Goal: Task Accomplishment & Management: Use online tool/utility

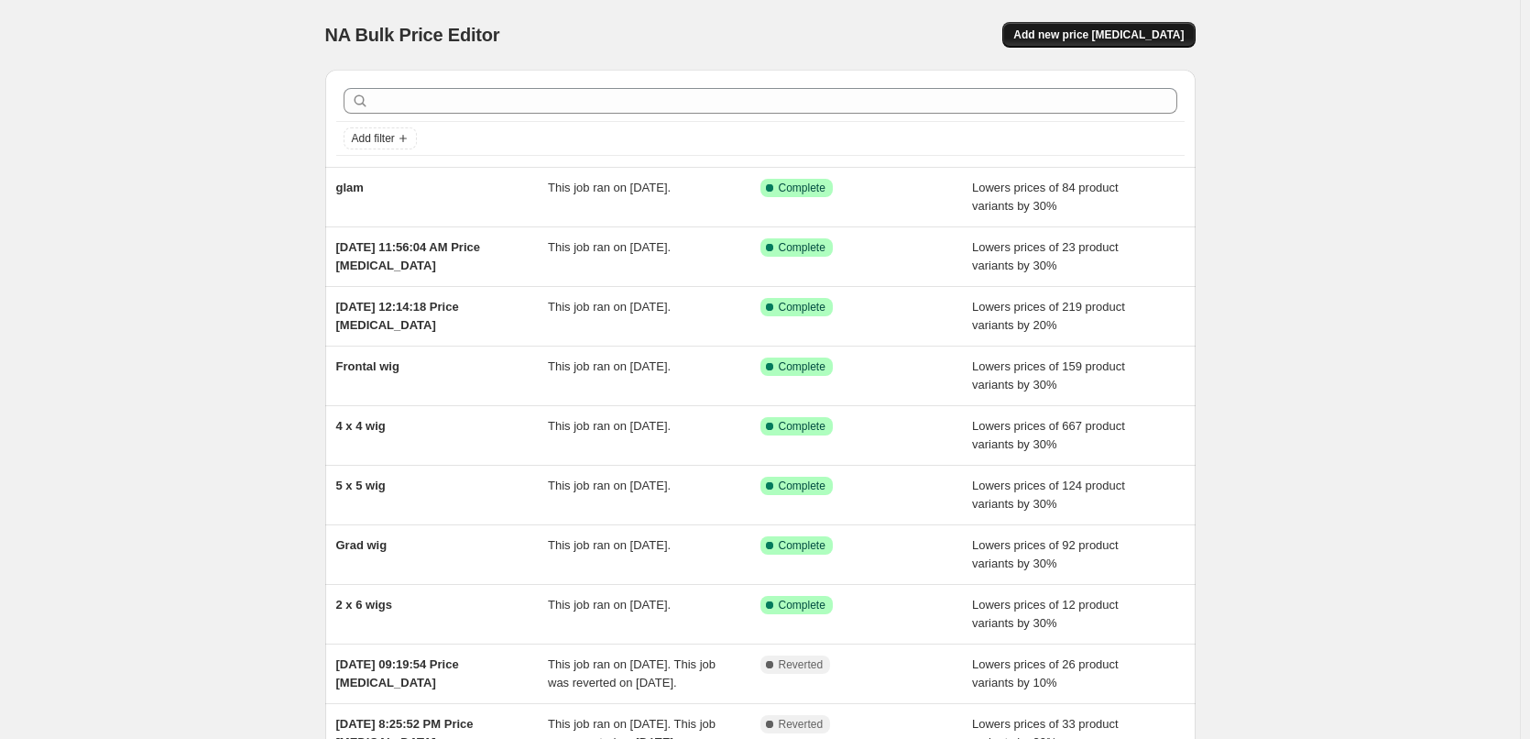
click at [1116, 31] on span "Add new price [MEDICAL_DATA]" at bounding box center [1098, 34] width 170 height 15
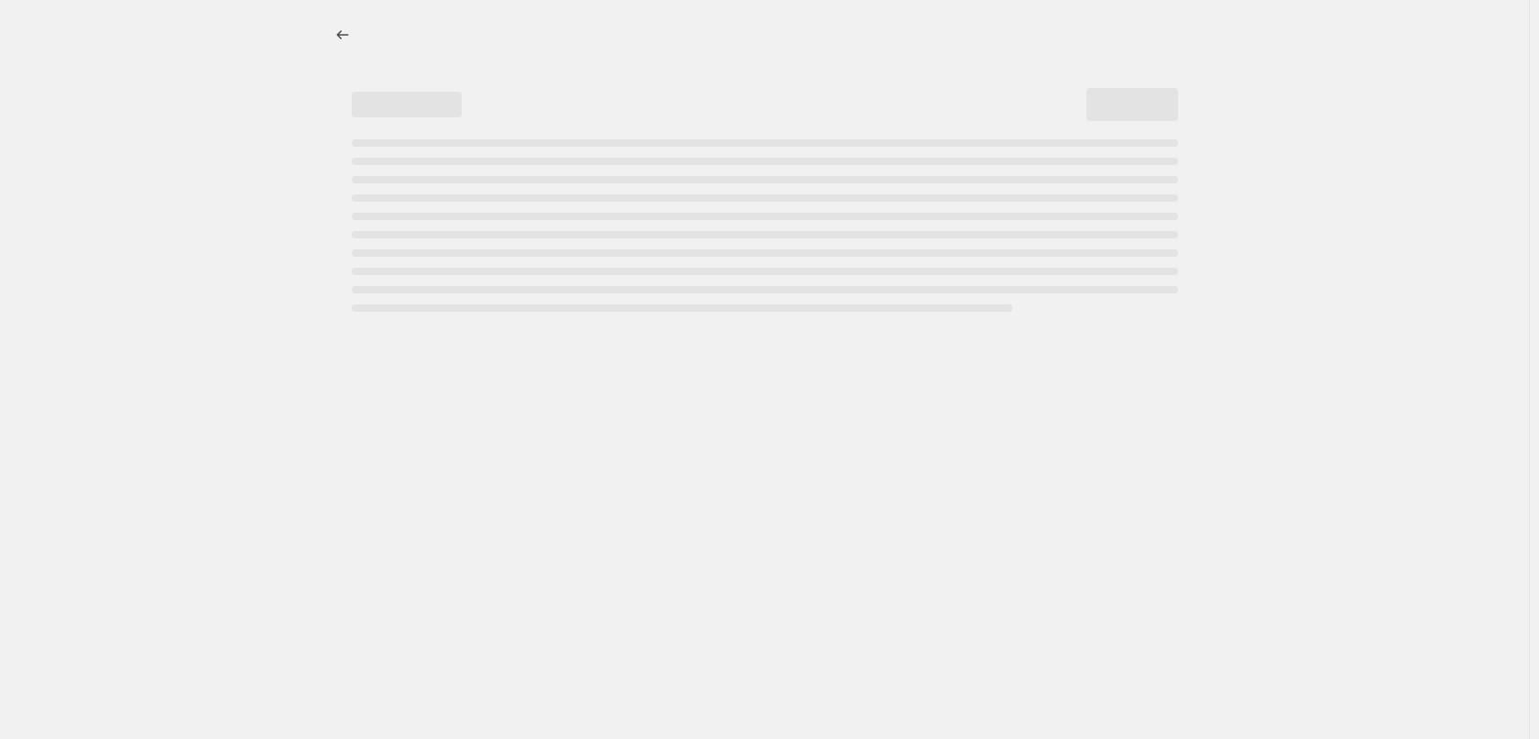
select select "percentage"
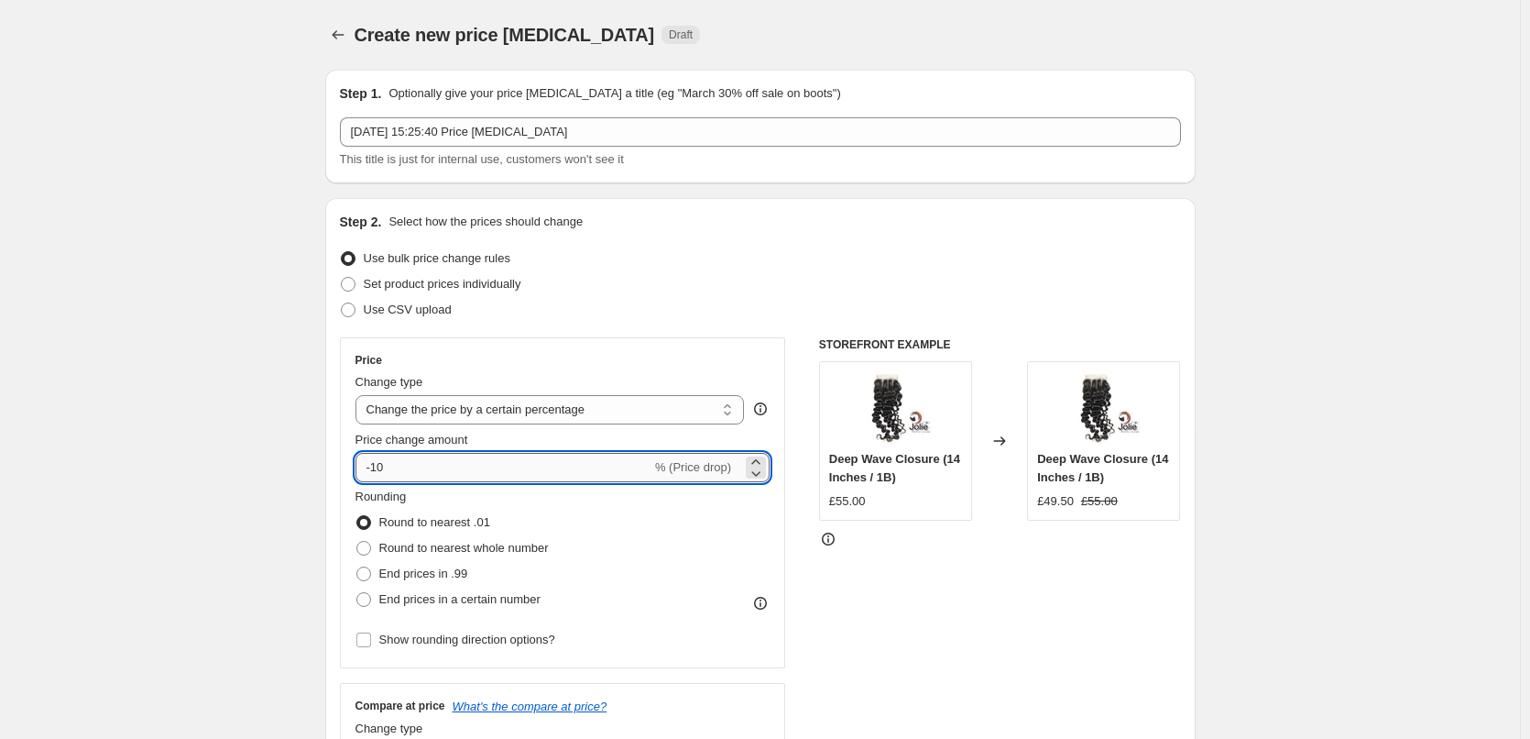
drag, startPoint x: 409, startPoint y: 473, endPoint x: 379, endPoint y: 477, distance: 29.6
click at [379, 477] on input "-10" at bounding box center [504, 467] width 296 height 29
click at [384, 464] on input "-10" at bounding box center [504, 467] width 296 height 29
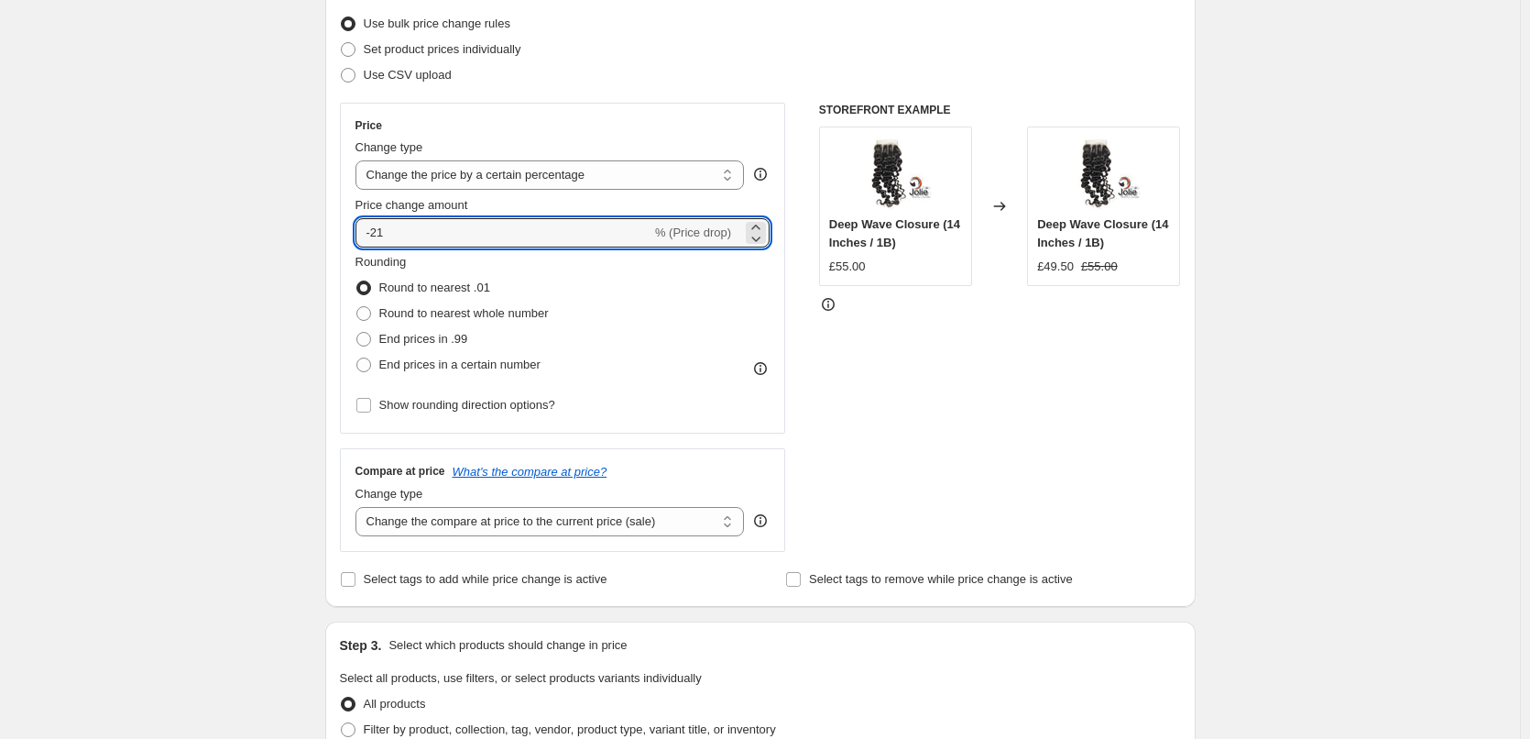
scroll to position [275, 0]
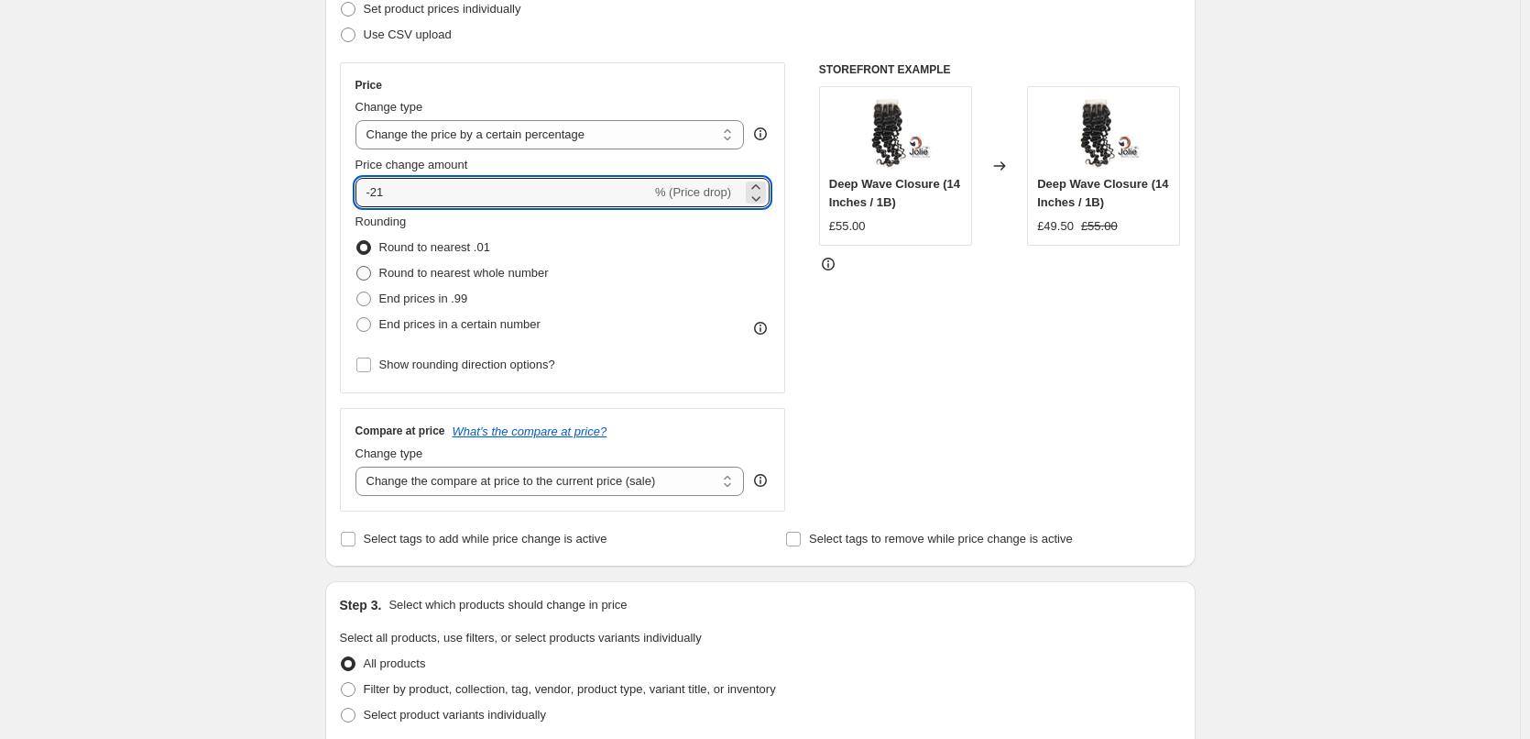
type input "-21"
click at [483, 270] on span "Round to nearest whole number" at bounding box center [464, 273] width 170 height 14
click at [357, 267] on input "Round to nearest whole number" at bounding box center [356, 266] width 1 height 1
radio input "true"
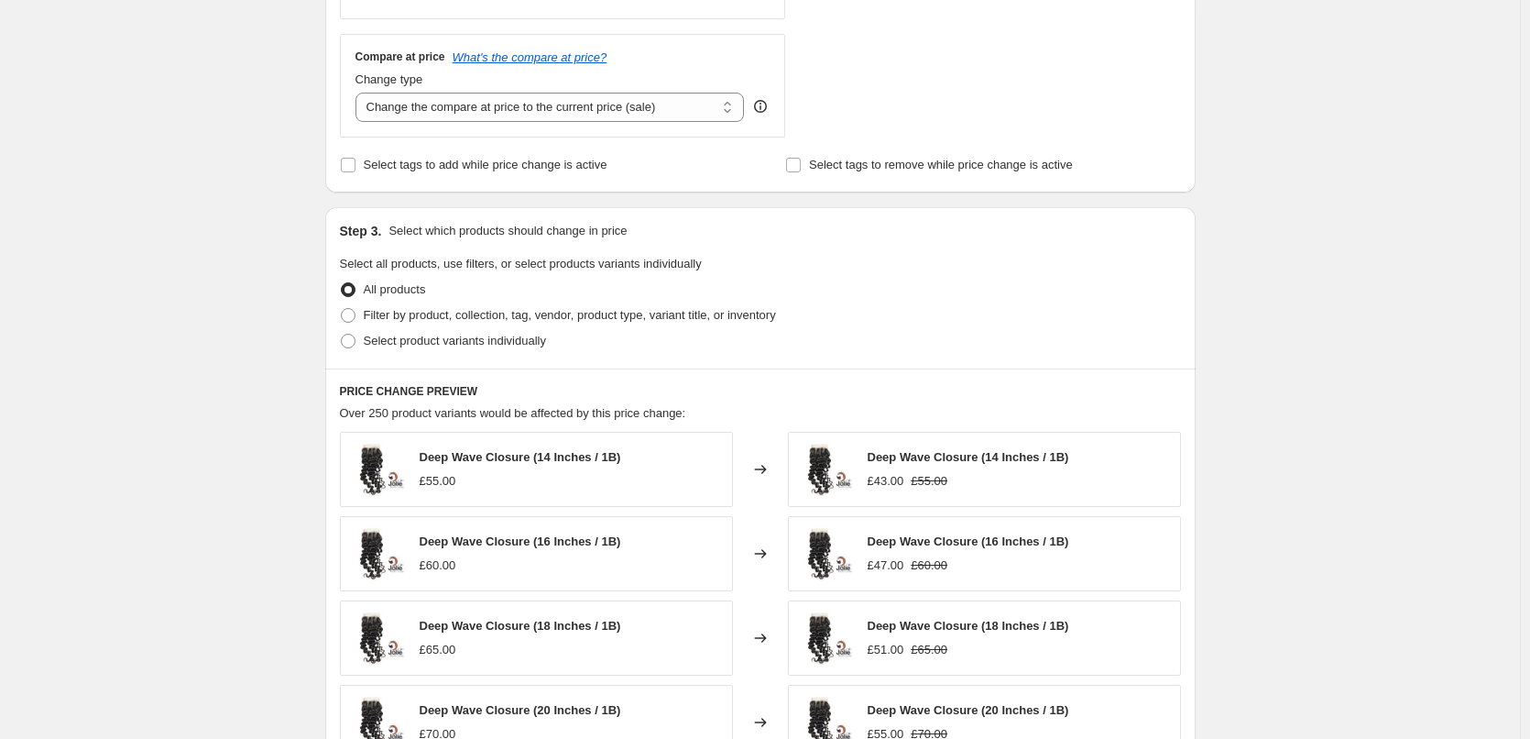
scroll to position [641, 0]
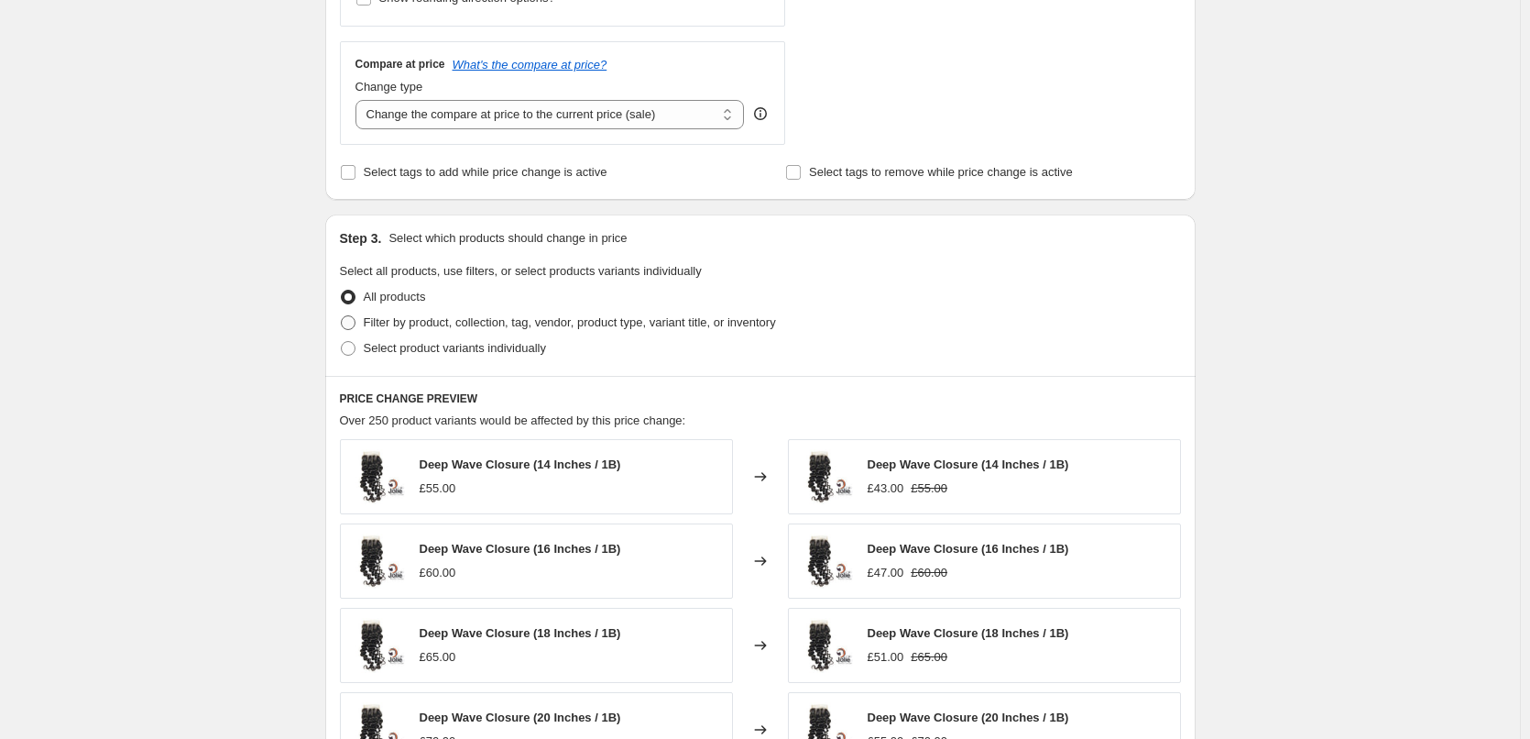
click at [399, 321] on span "Filter by product, collection, tag, vendor, product type, variant title, or inv…" at bounding box center [570, 322] width 412 height 14
click at [342, 316] on input "Filter by product, collection, tag, vendor, product type, variant title, or inv…" at bounding box center [341, 315] width 1 height 1
radio input "true"
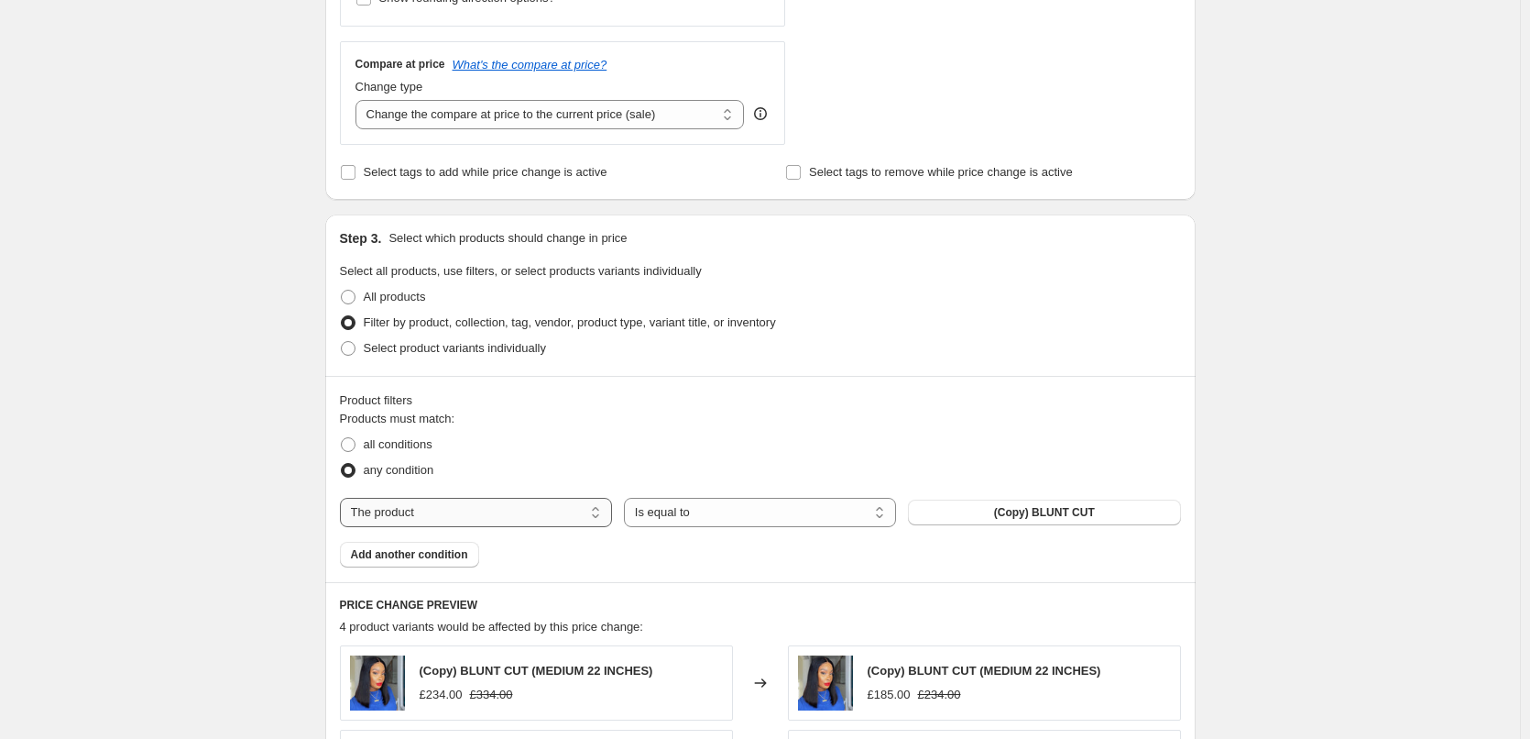
click at [444, 516] on select "The product The product's collection The product's tag The product's vendor The…" at bounding box center [476, 512] width 272 height 29
click at [344, 498] on select "The product The product's collection The product's tag The product's vendor The…" at bounding box center [476, 512] width 272 height 29
click at [1087, 512] on span "(Copy) BLUNT CUT" at bounding box center [1044, 512] width 101 height 15
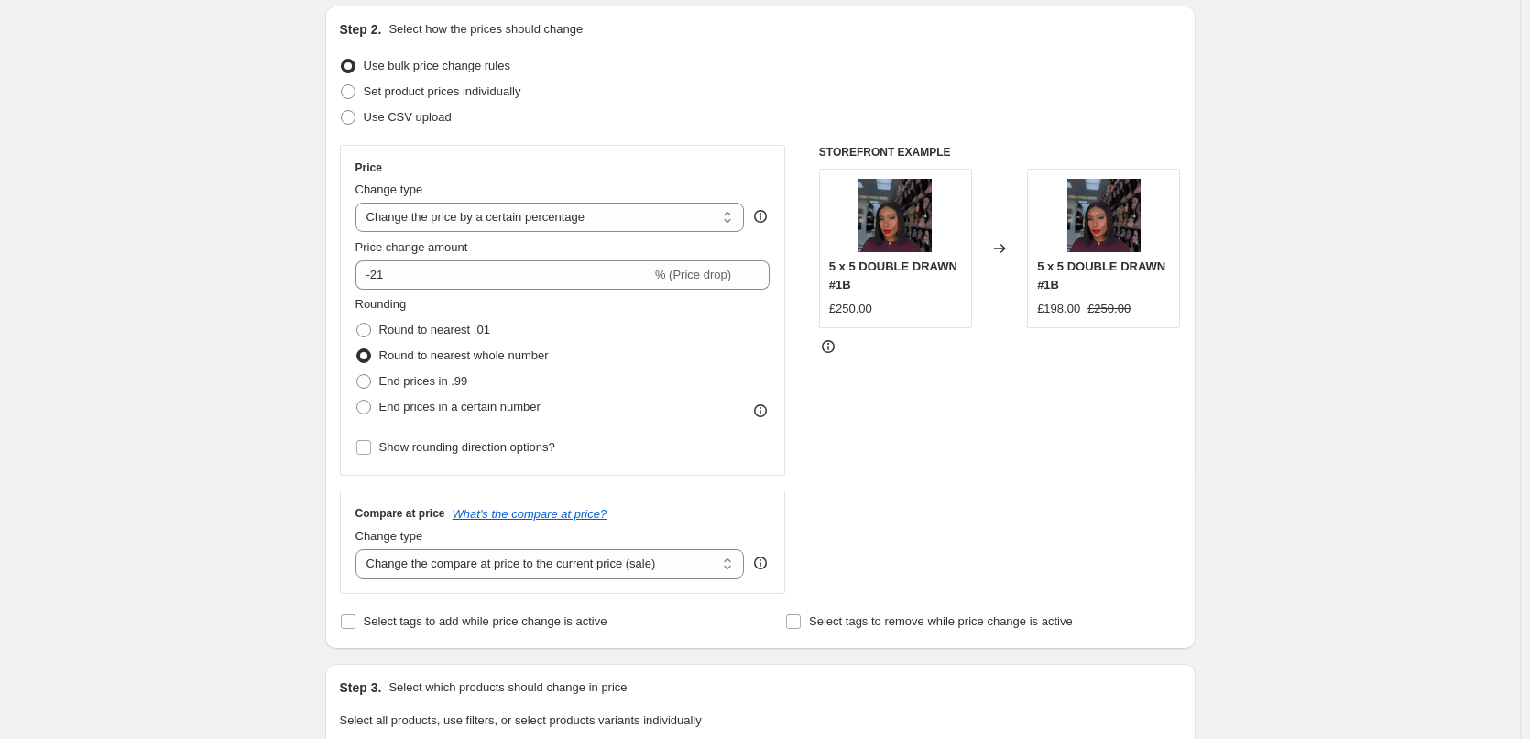
scroll to position [183, 0]
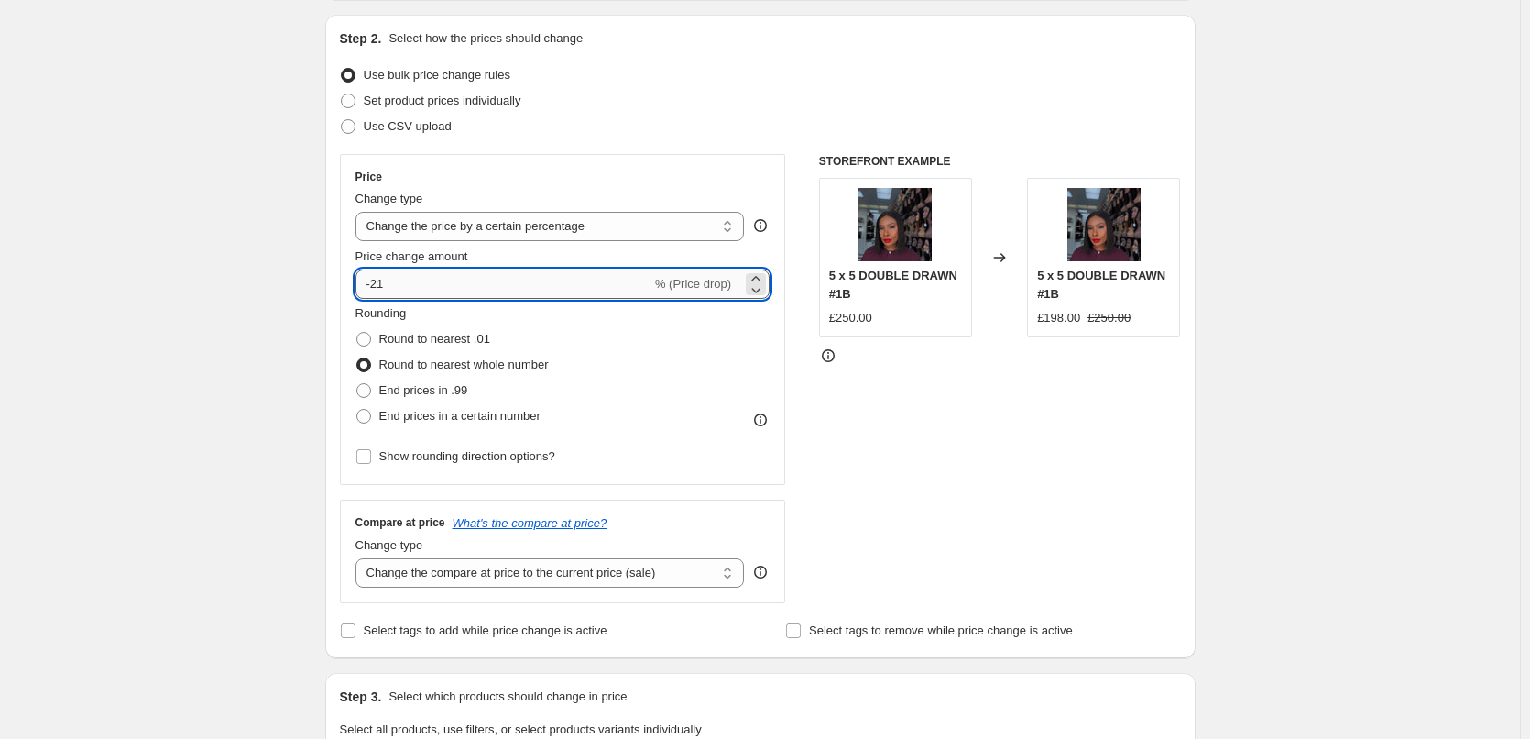
click at [410, 285] on input "-21" at bounding box center [504, 283] width 296 height 29
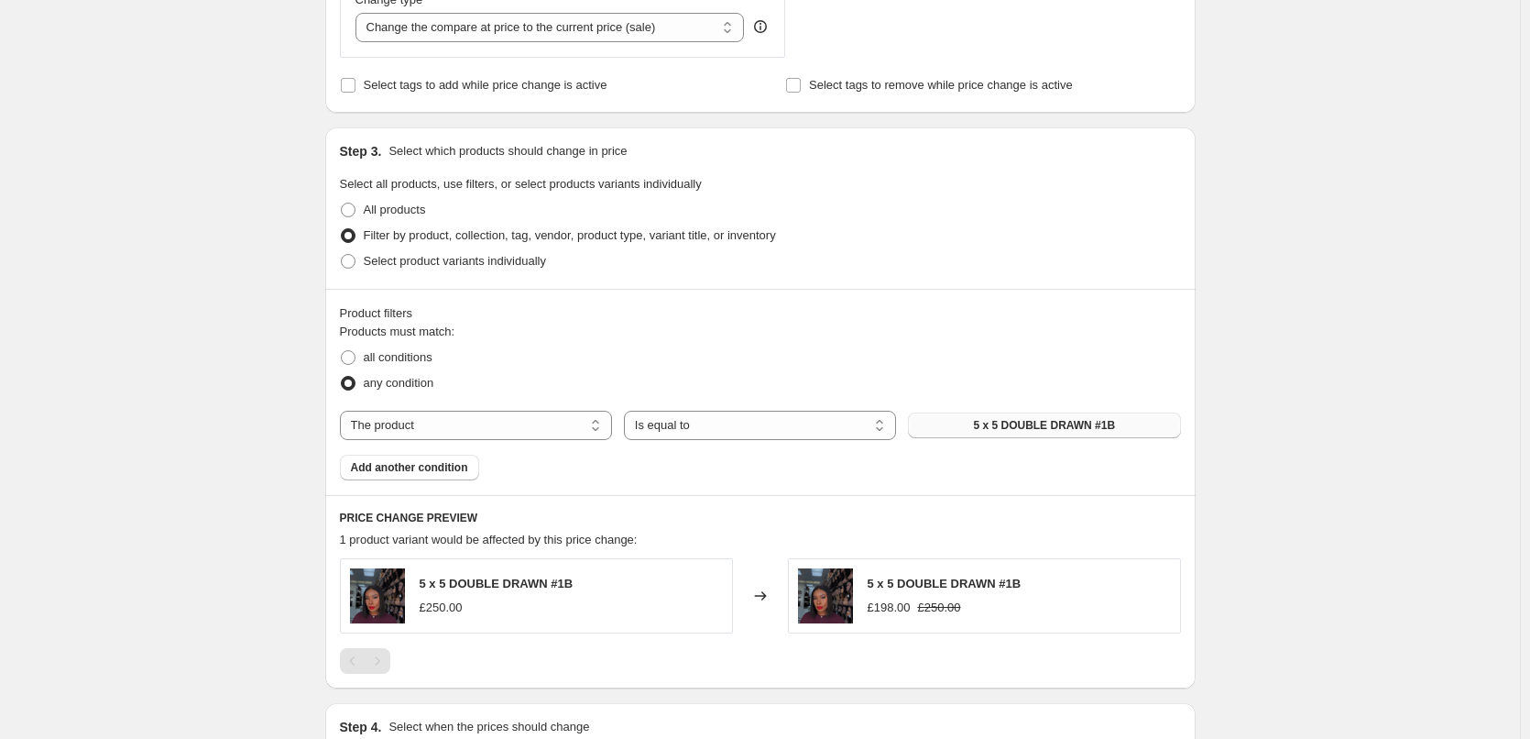
scroll to position [733, 0]
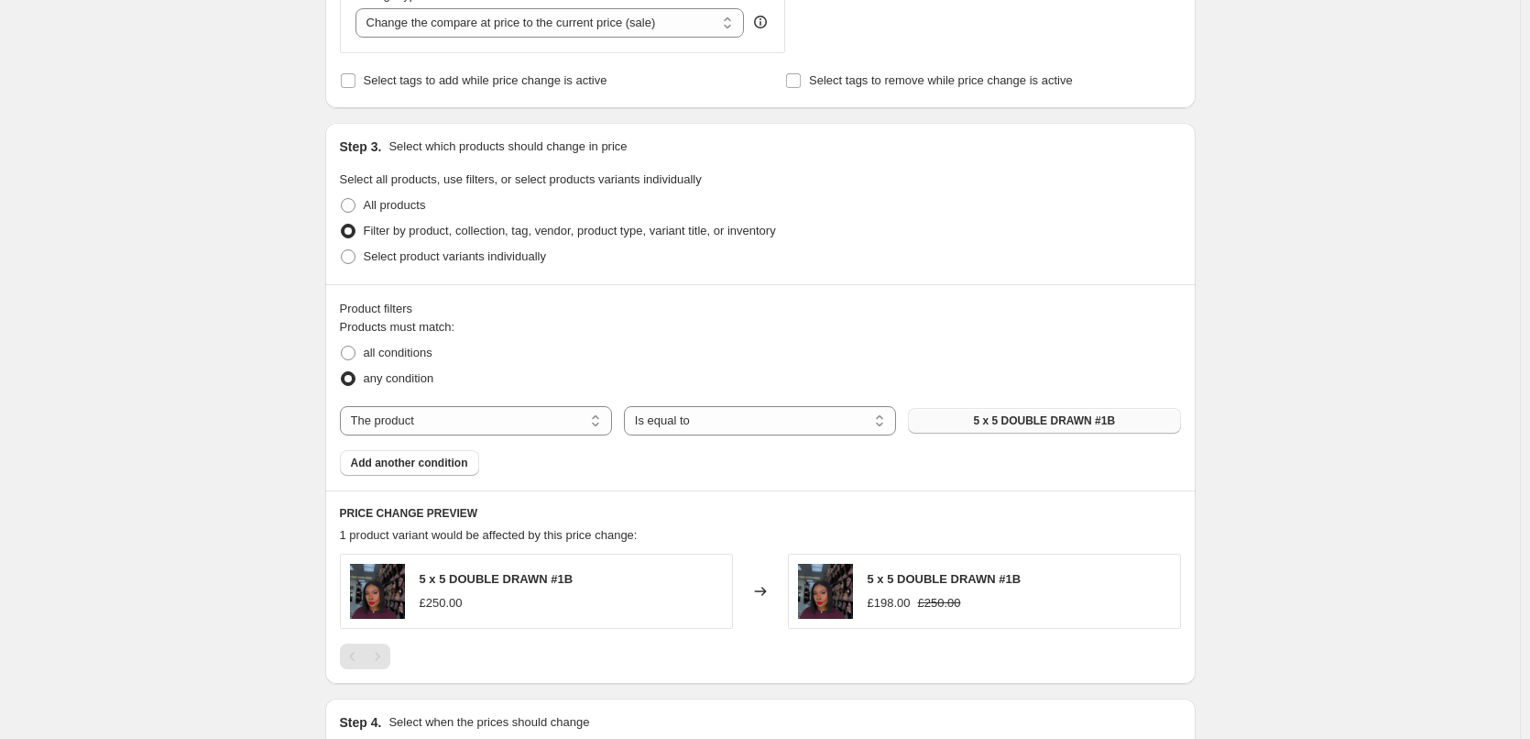
type input "-20"
click at [1076, 418] on span "5 x 5 DOUBLE DRAWN #1B" at bounding box center [1044, 420] width 142 height 15
click at [443, 464] on span "Add another condition" at bounding box center [409, 462] width 117 height 15
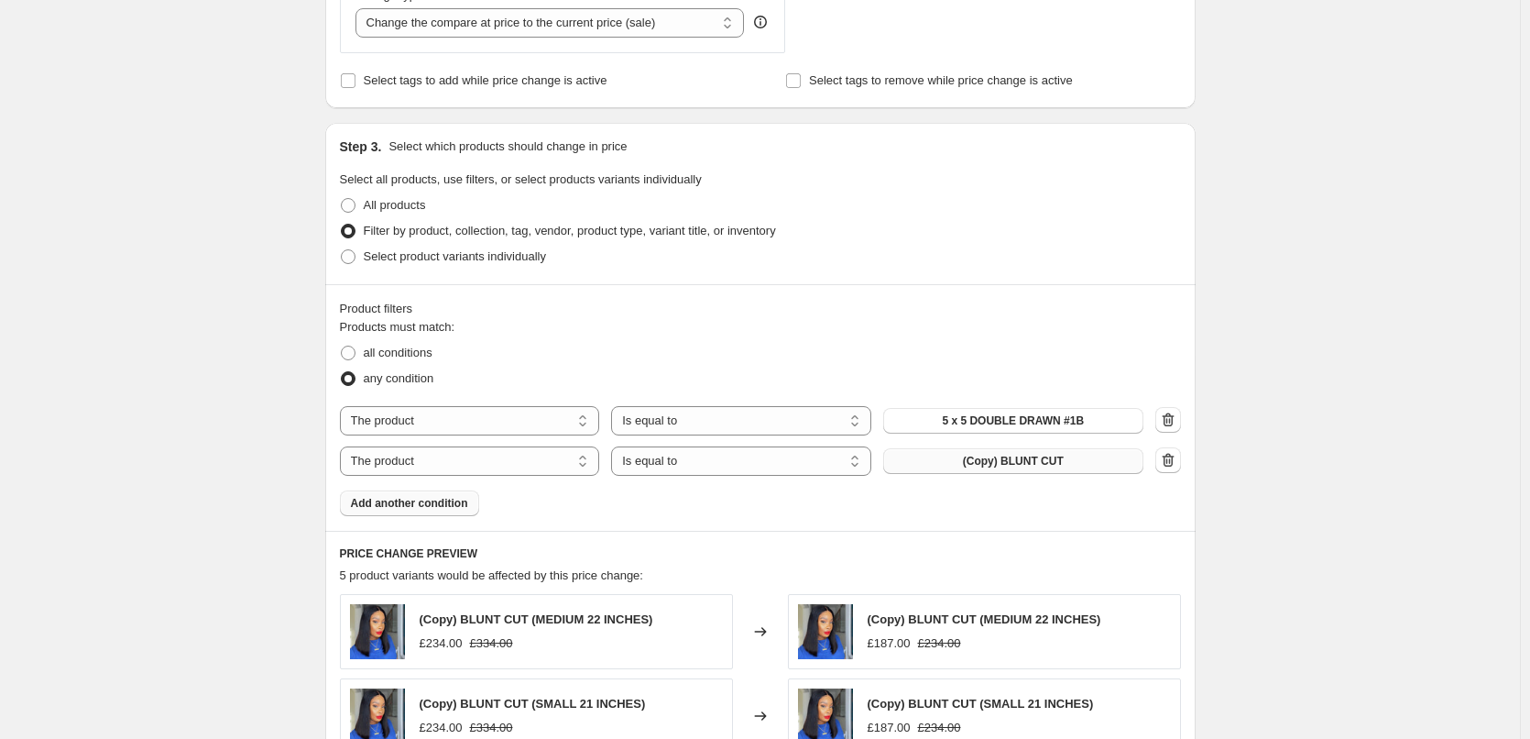
click at [1025, 458] on span "(Copy) BLUNT CUT" at bounding box center [1013, 461] width 101 height 15
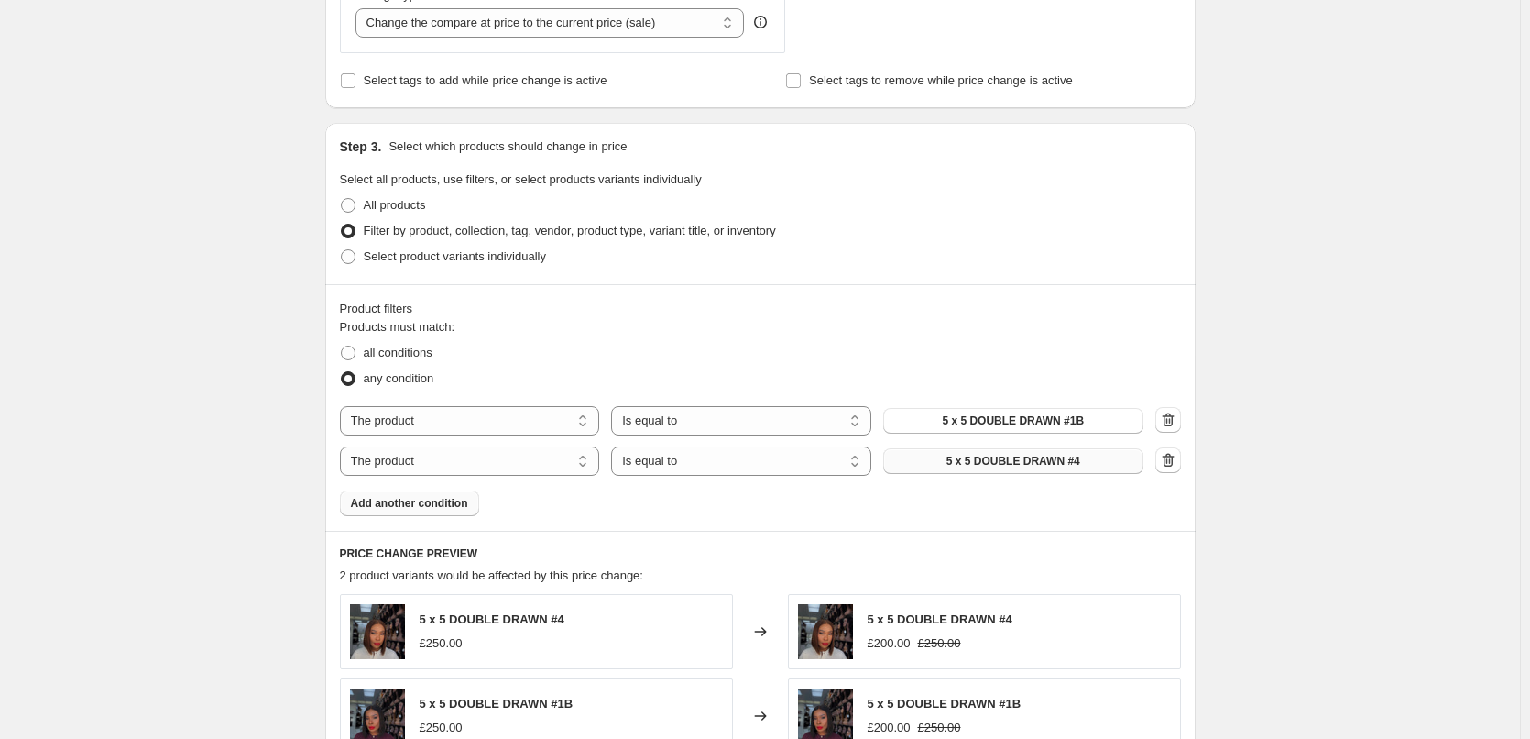
click at [445, 500] on span "Add another condition" at bounding box center [409, 503] width 117 height 15
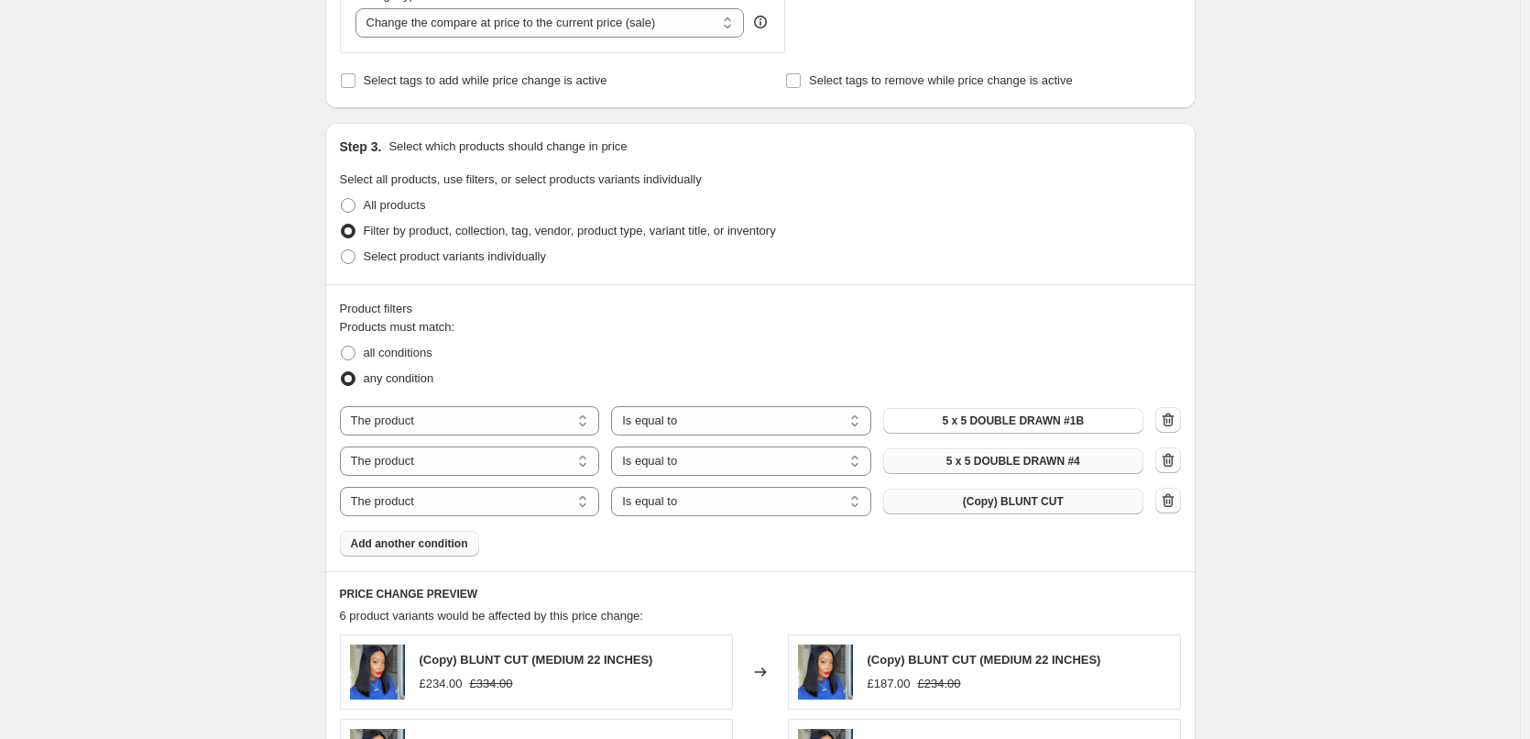
click at [1087, 502] on button "(Copy) BLUNT CUT" at bounding box center [1013, 501] width 260 height 26
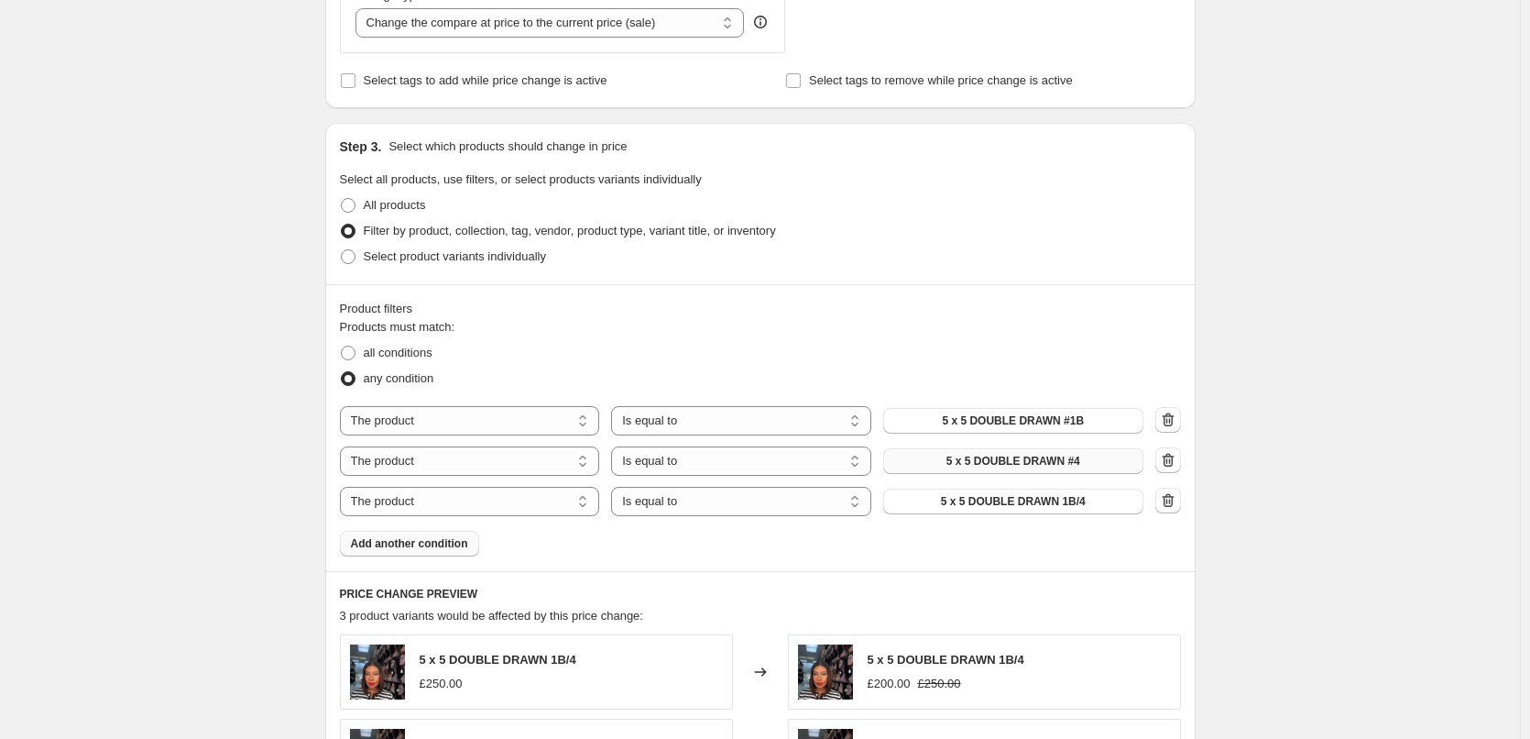
click at [409, 539] on span "Add another condition" at bounding box center [409, 543] width 117 height 15
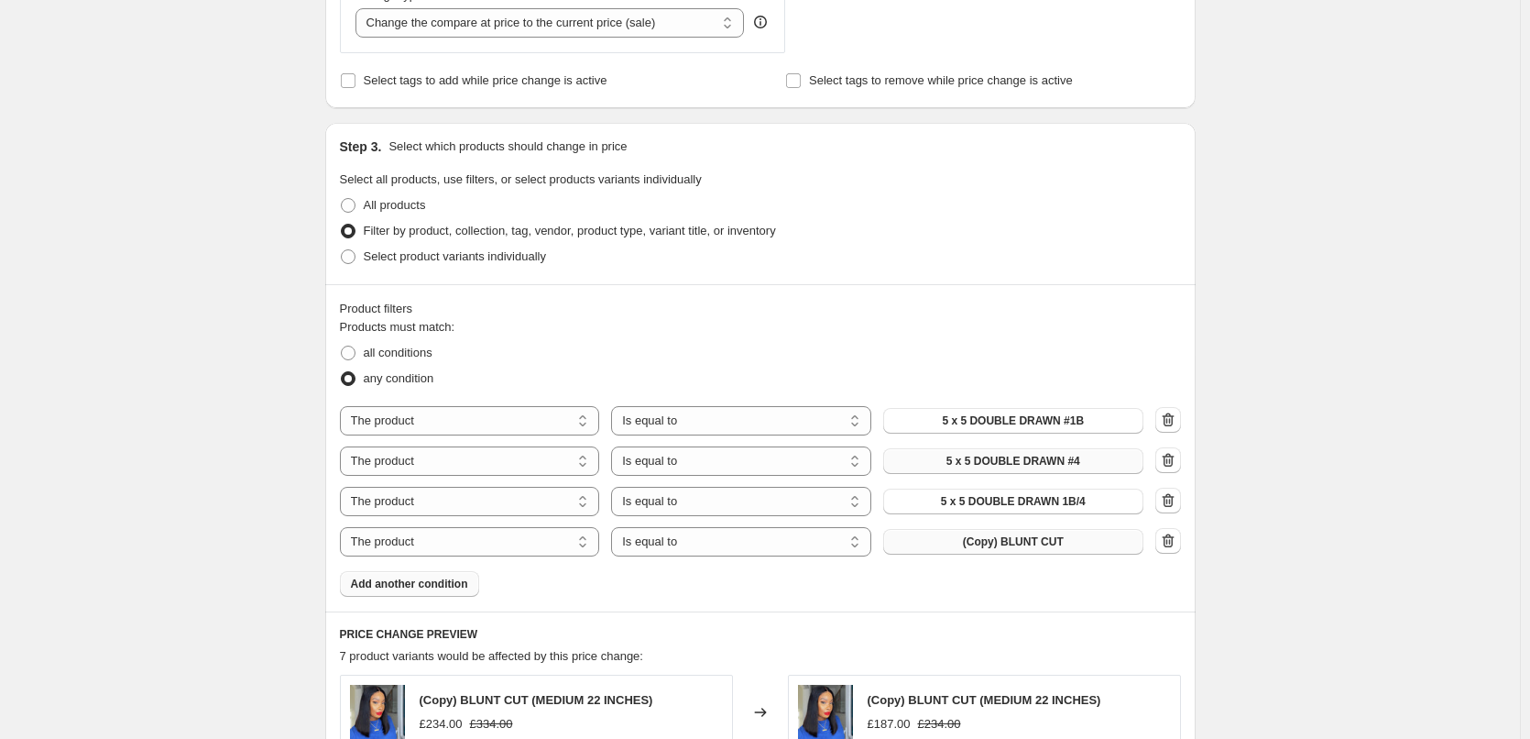
click at [1003, 548] on span "(Copy) BLUNT CUT" at bounding box center [1013, 541] width 101 height 15
click at [410, 575] on button "Add another condition" at bounding box center [409, 584] width 139 height 26
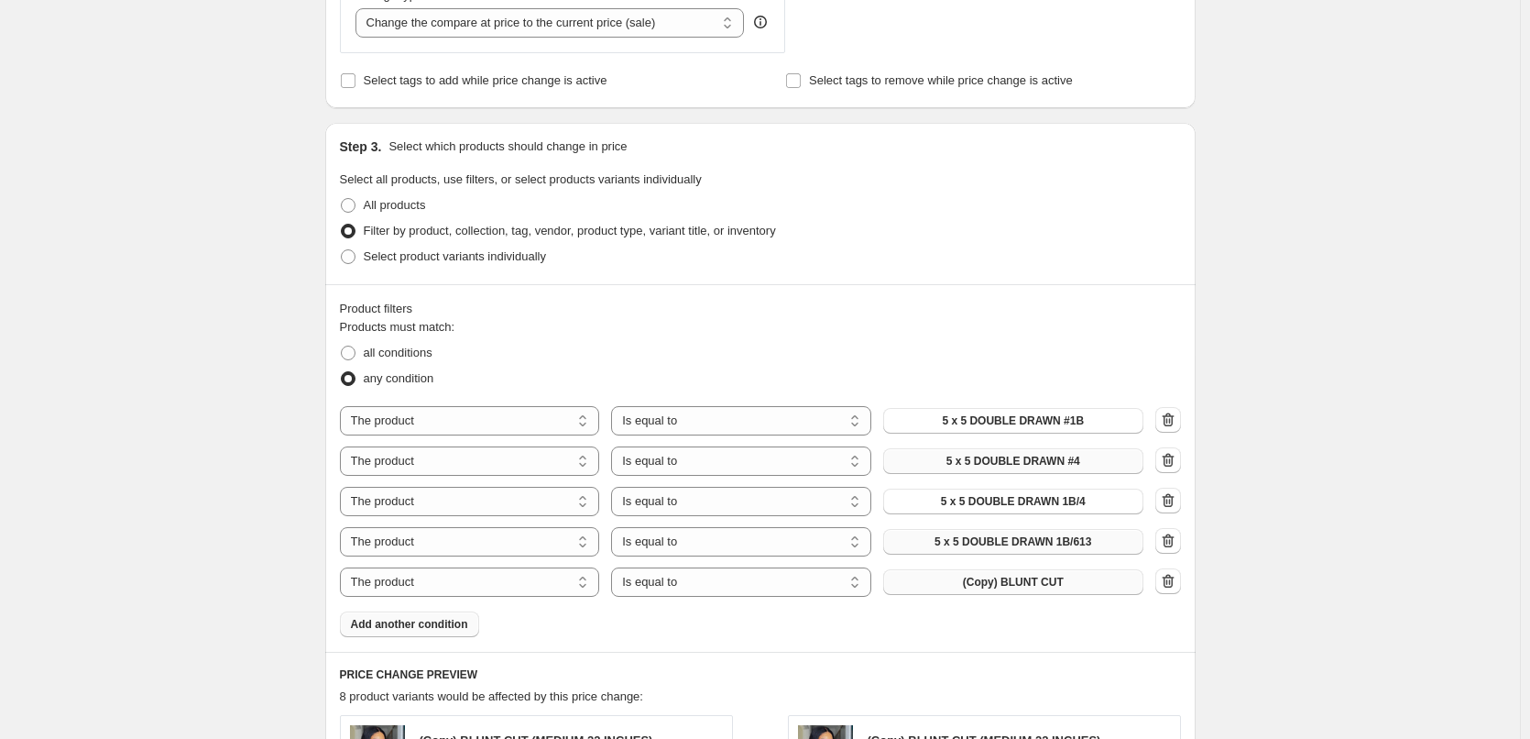
click at [1056, 579] on span "(Copy) BLUNT CUT" at bounding box center [1013, 582] width 101 height 15
click at [444, 629] on span "Add another condition" at bounding box center [409, 624] width 117 height 15
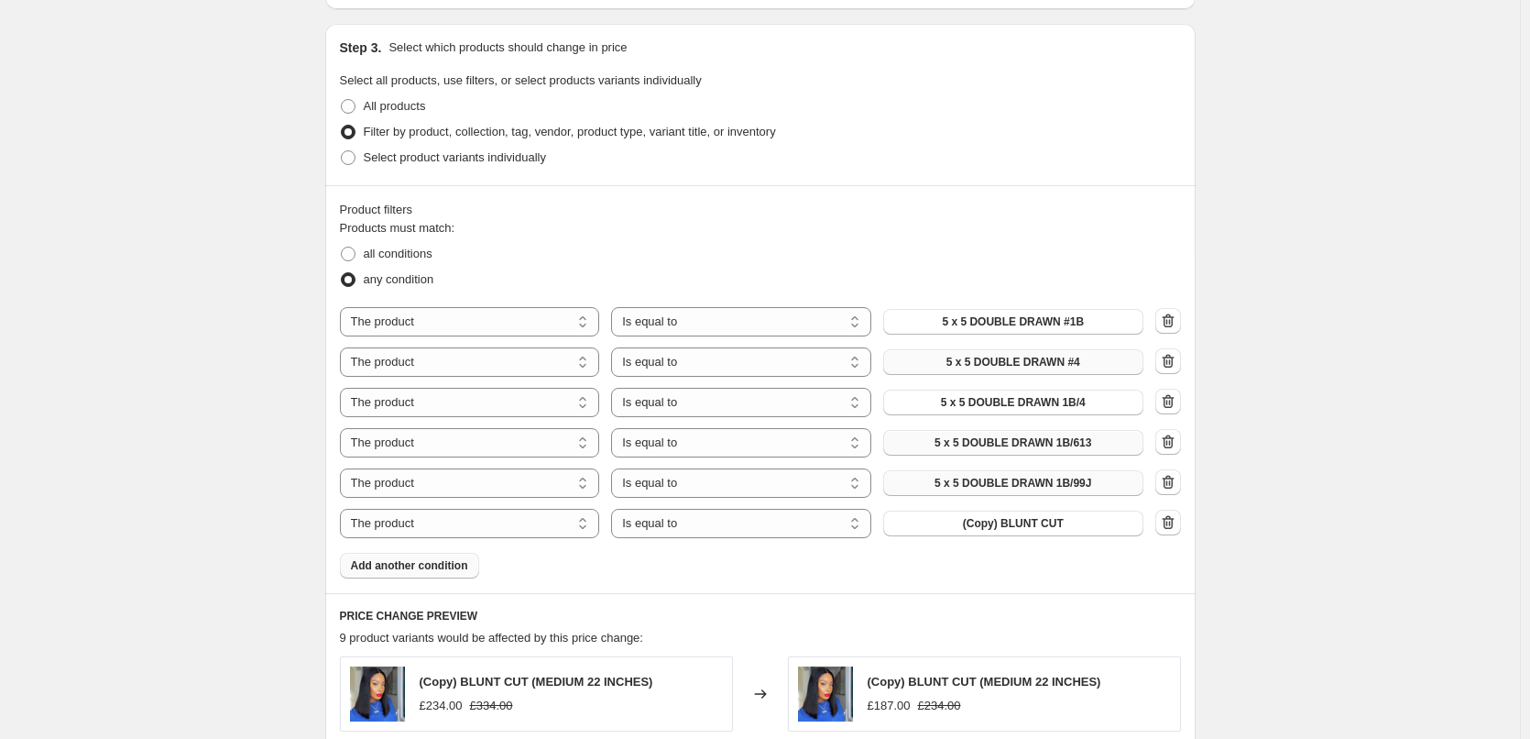
scroll to position [1100, 0]
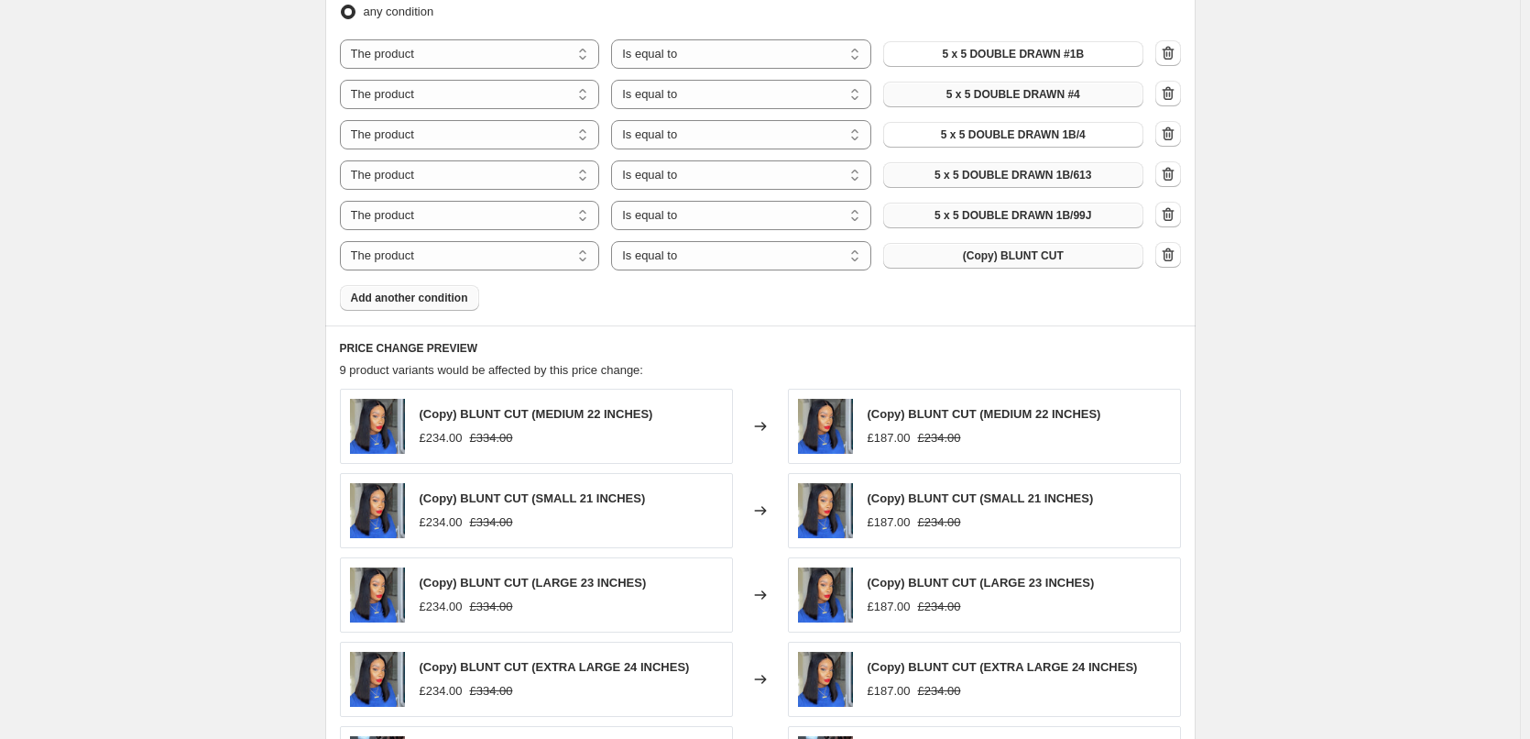
click at [1001, 266] on button "(Copy) BLUNT CUT" at bounding box center [1013, 256] width 260 height 26
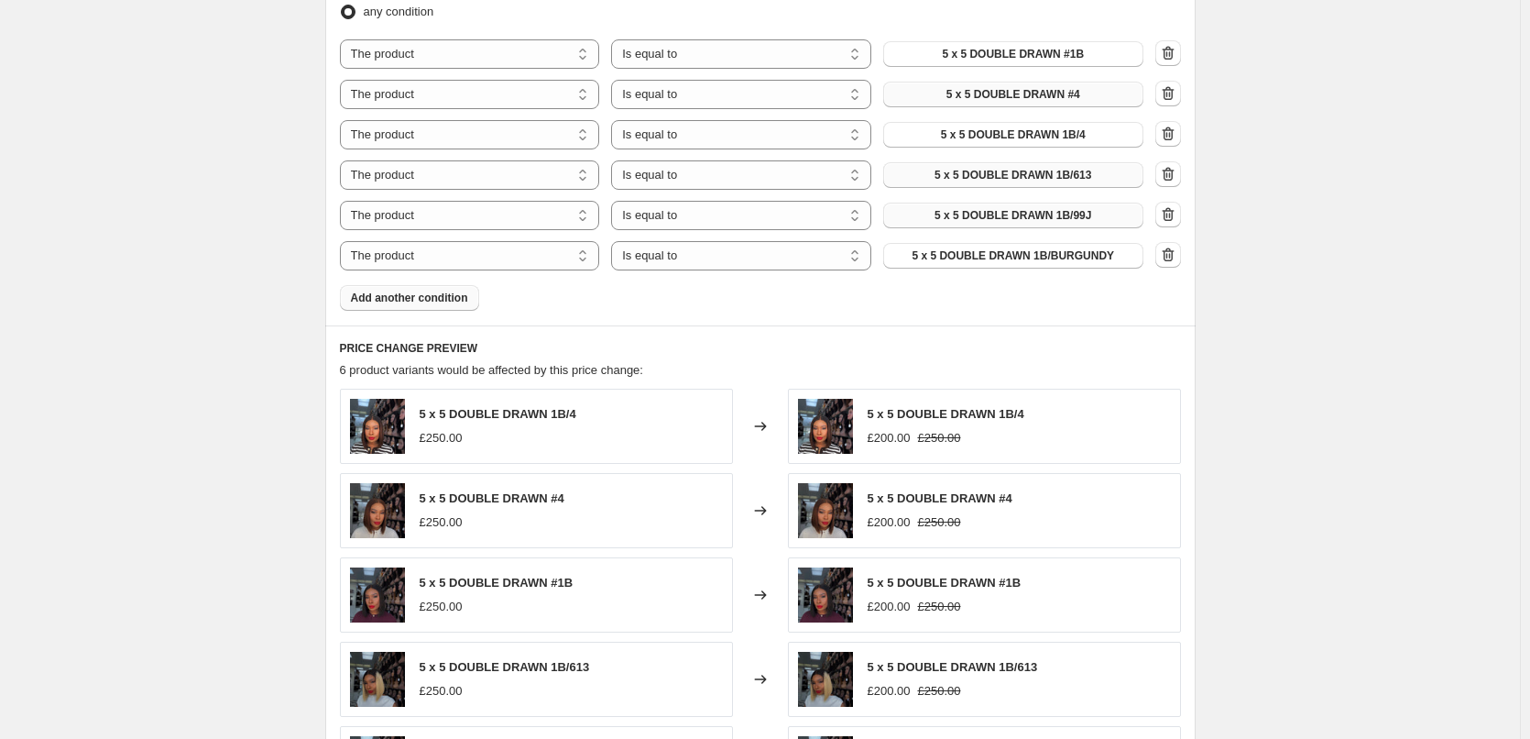
click at [414, 301] on span "Add another condition" at bounding box center [409, 297] width 117 height 15
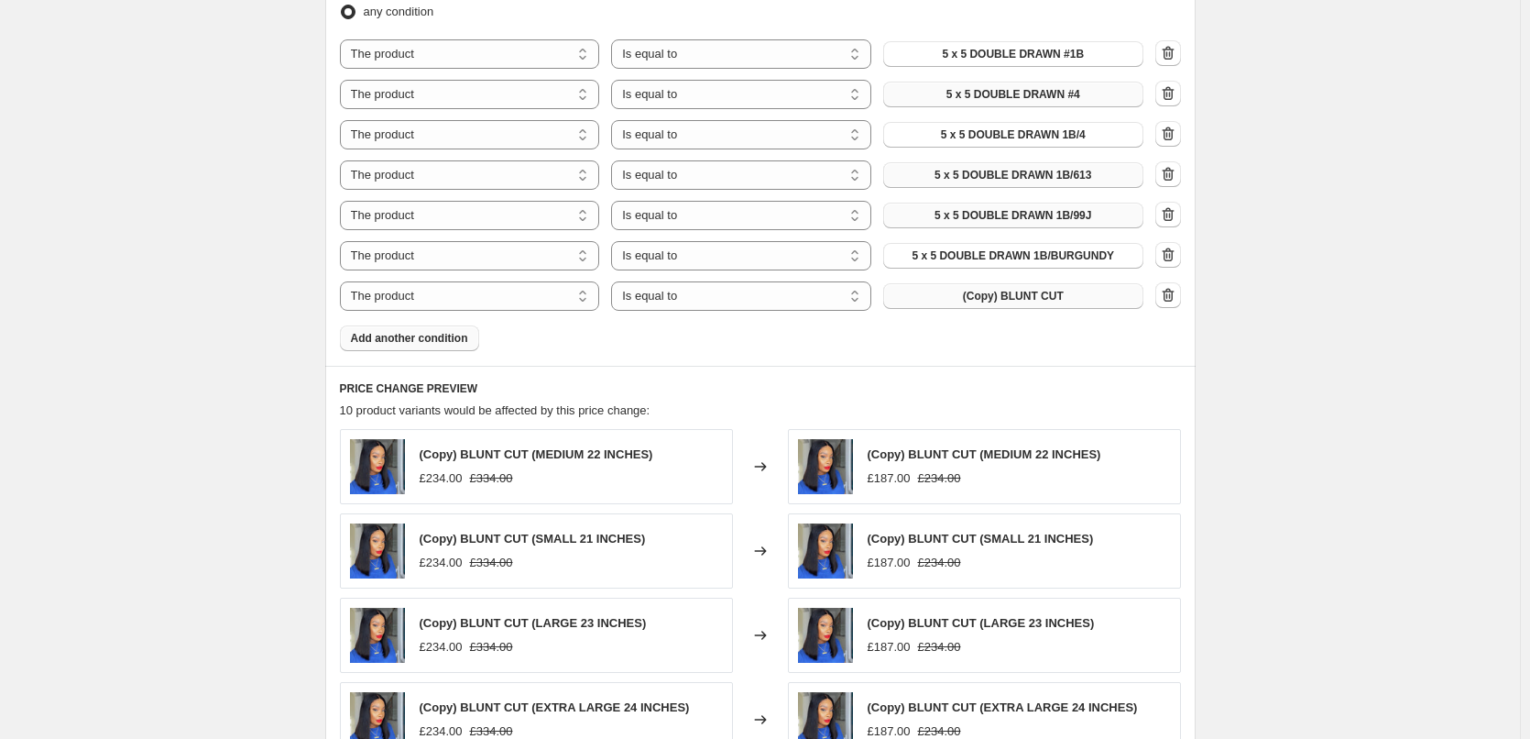
click at [1068, 284] on button "(Copy) BLUNT CUT" at bounding box center [1013, 296] width 260 height 26
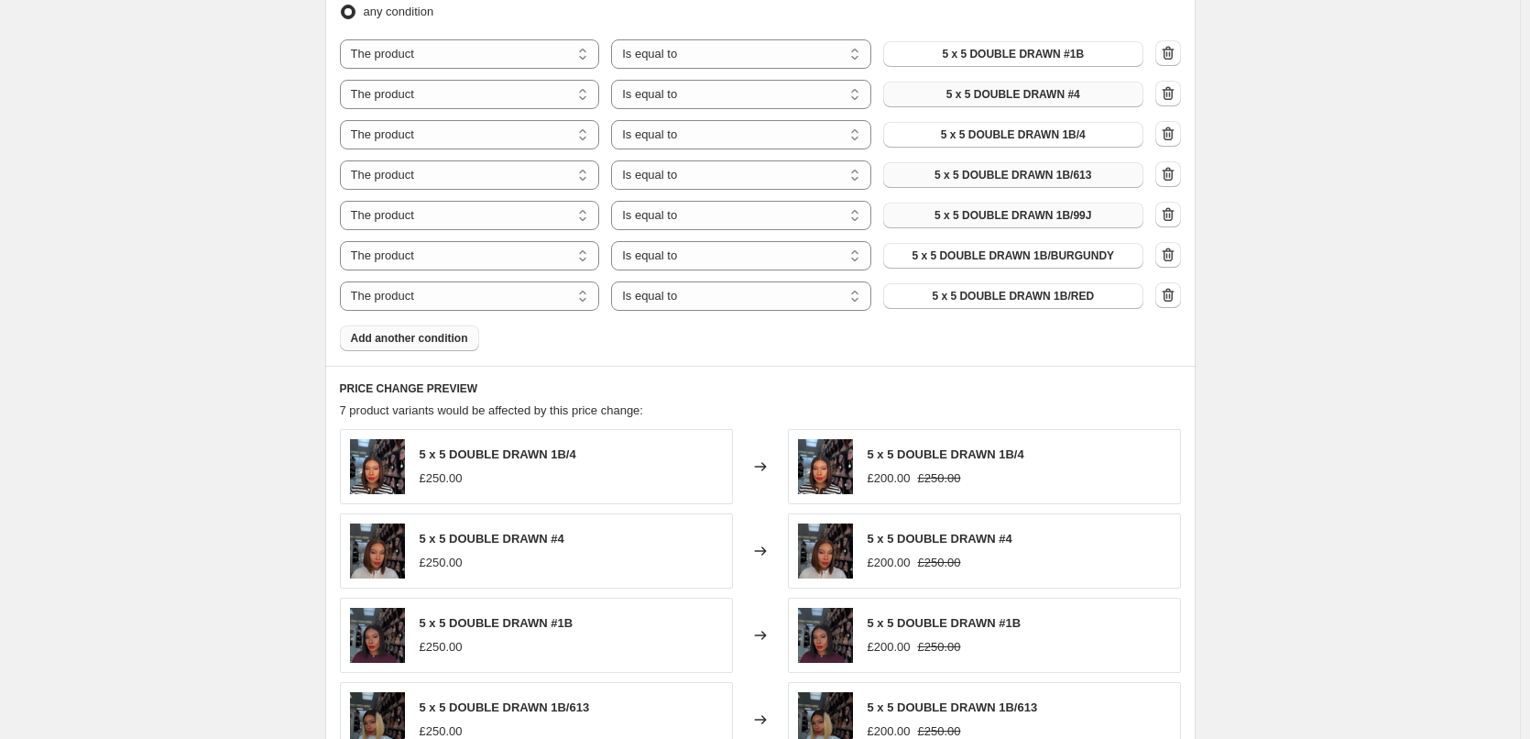
click at [403, 345] on span "Add another condition" at bounding box center [409, 338] width 117 height 15
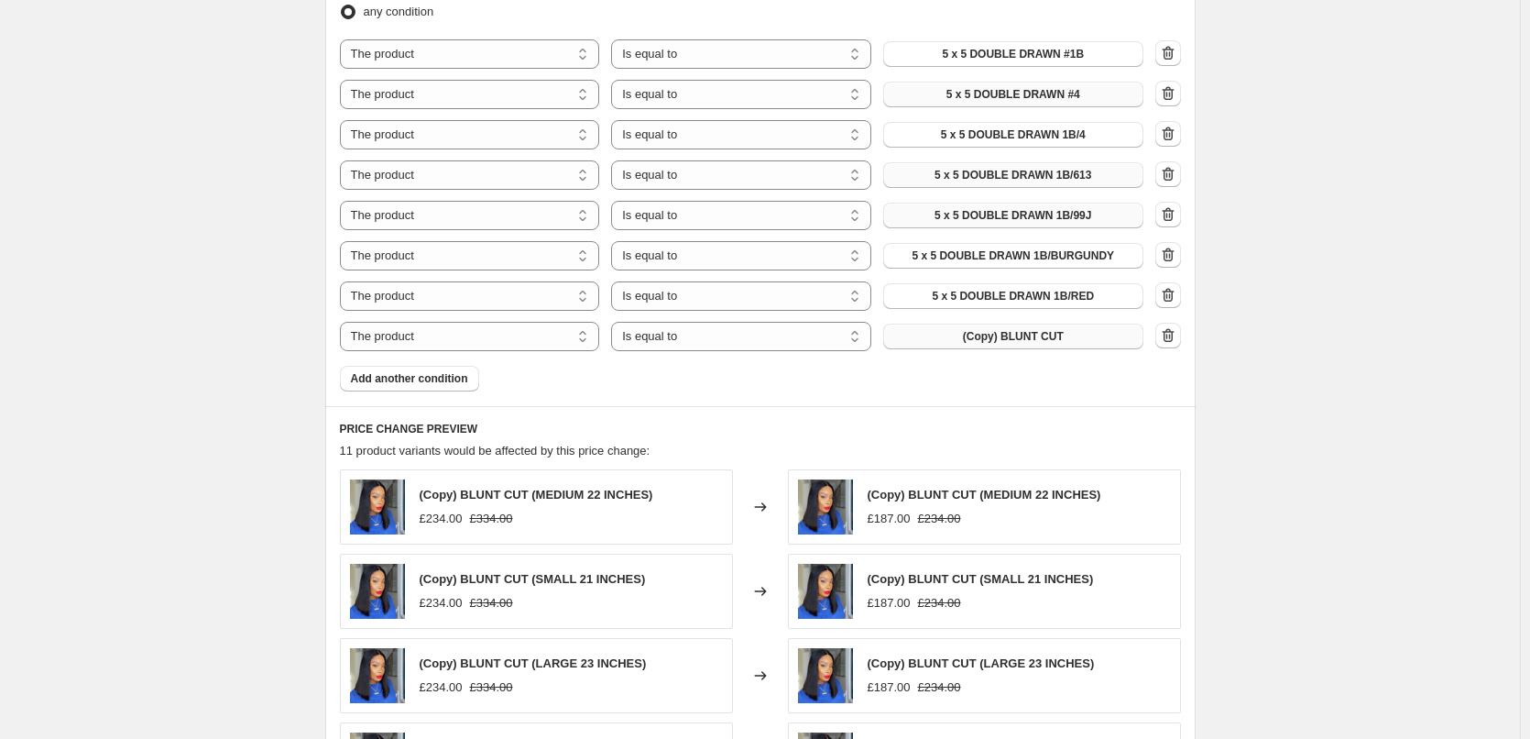
click at [1007, 341] on span "(Copy) BLUNT CUT" at bounding box center [1013, 336] width 101 height 15
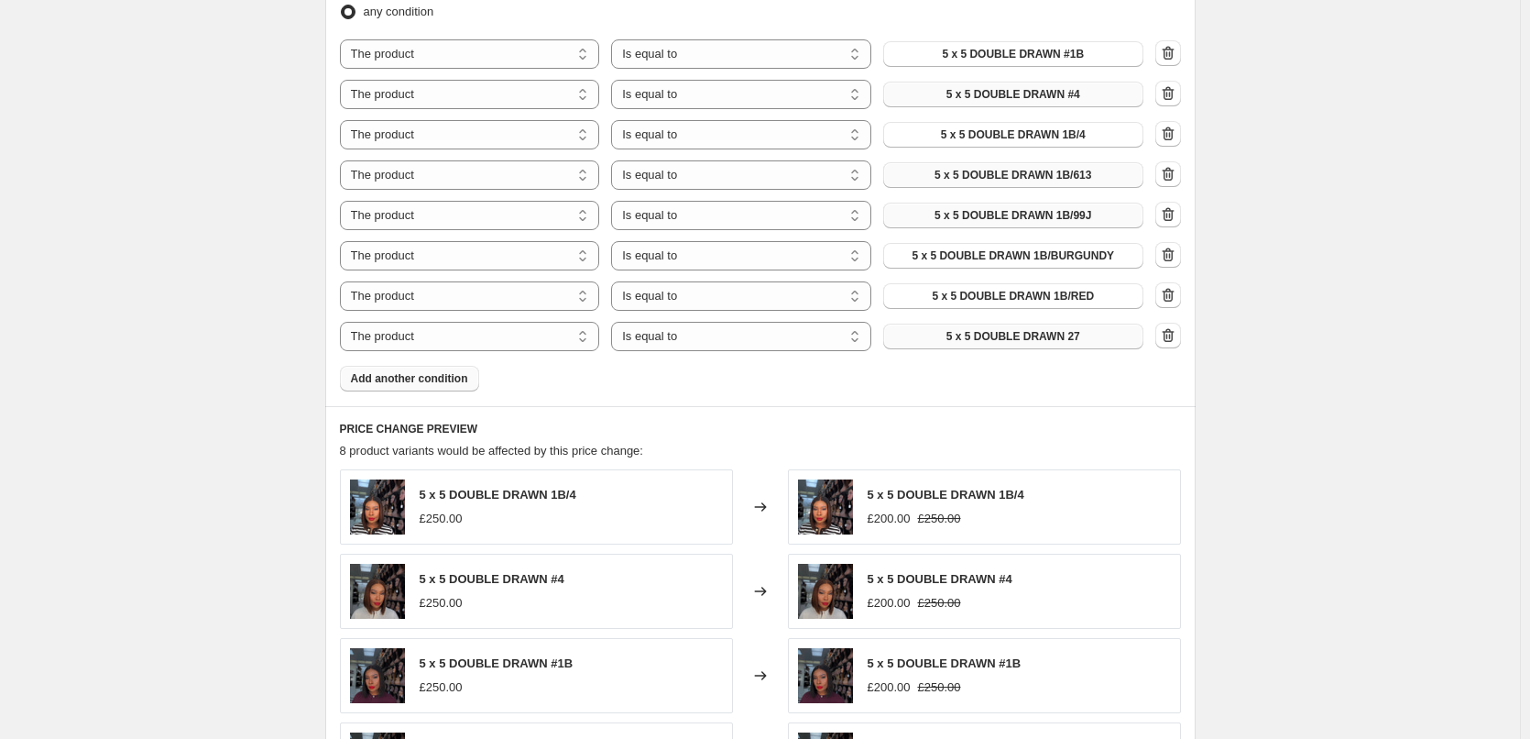
click at [414, 380] on span "Add another condition" at bounding box center [409, 378] width 117 height 15
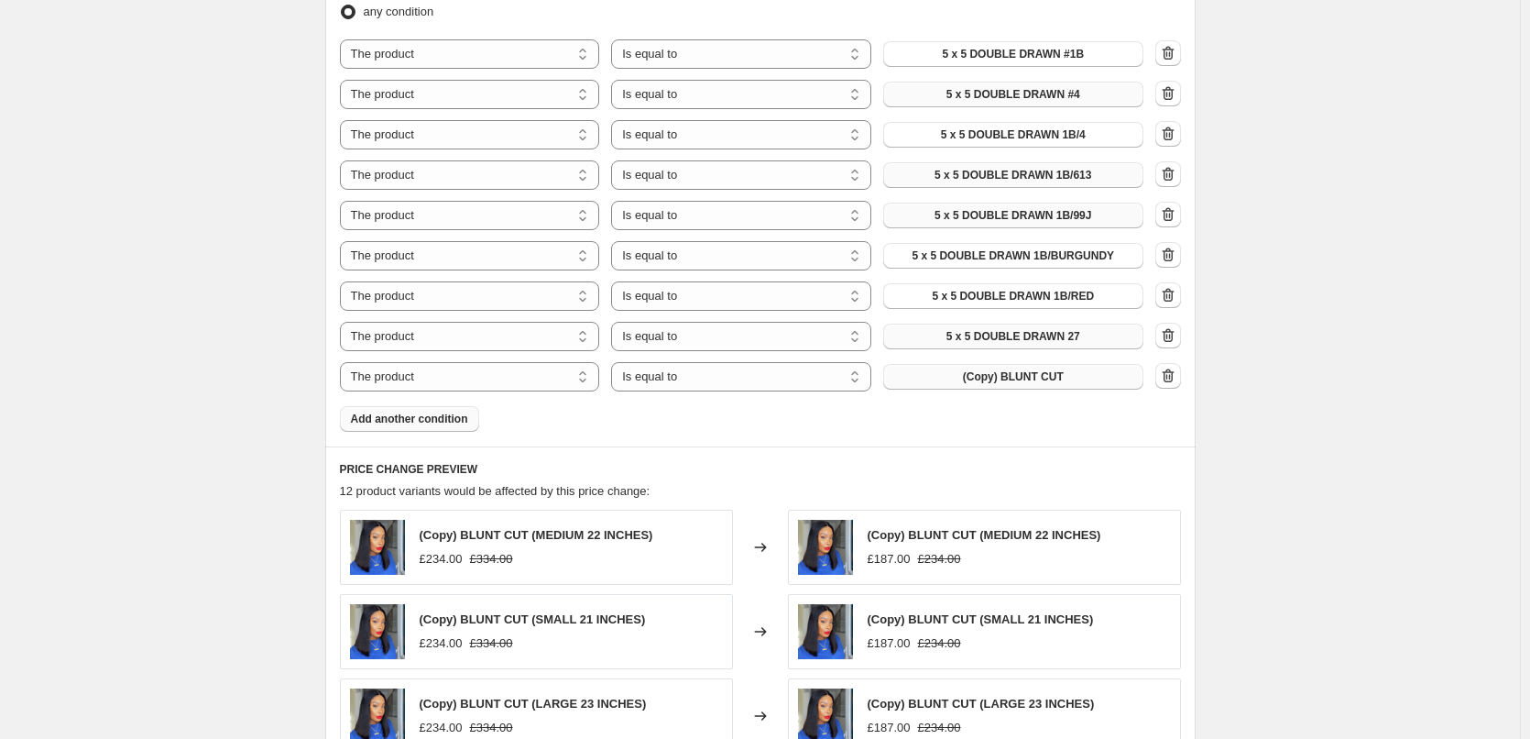
click at [1044, 377] on span "(Copy) BLUNT CUT" at bounding box center [1013, 376] width 101 height 15
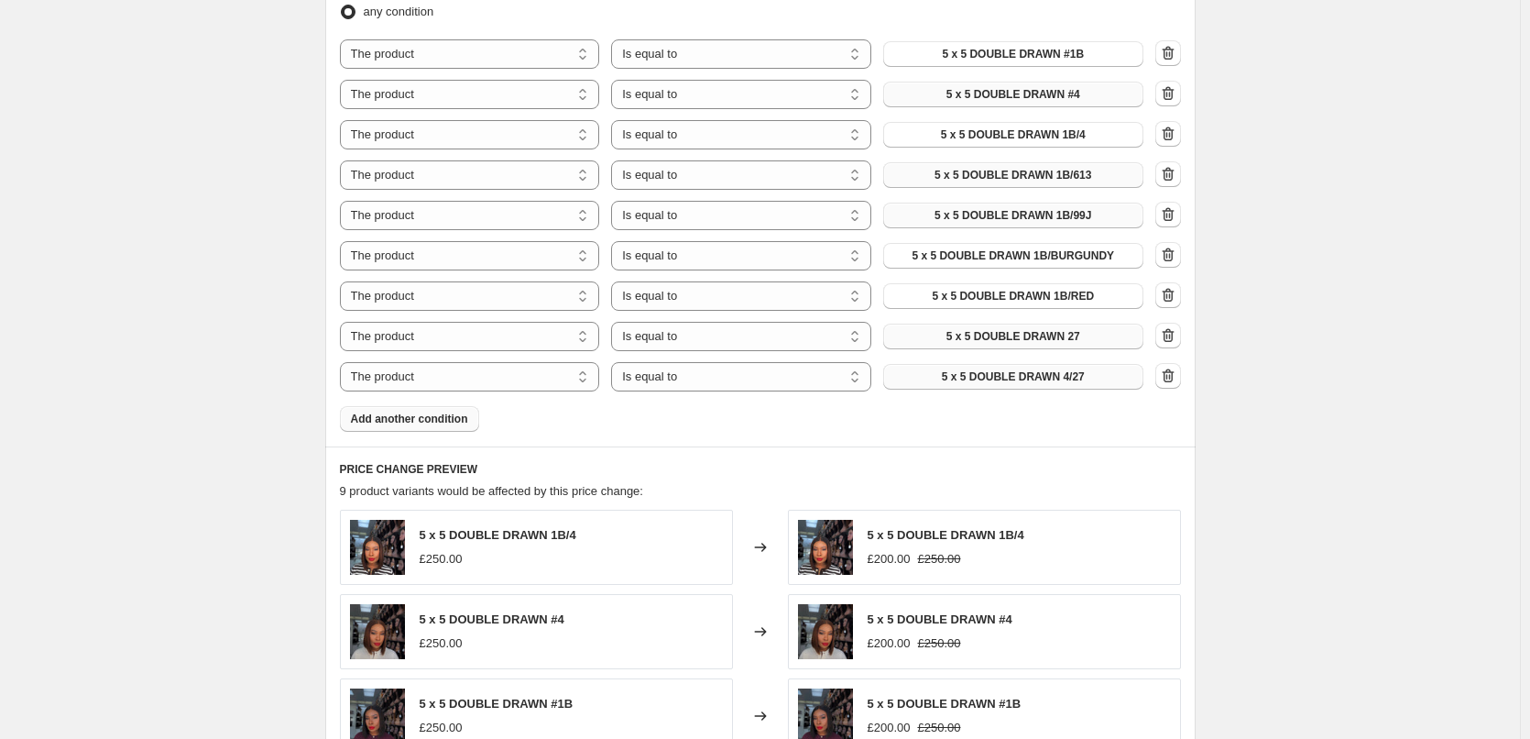
click at [425, 412] on span "Add another condition" at bounding box center [409, 418] width 117 height 15
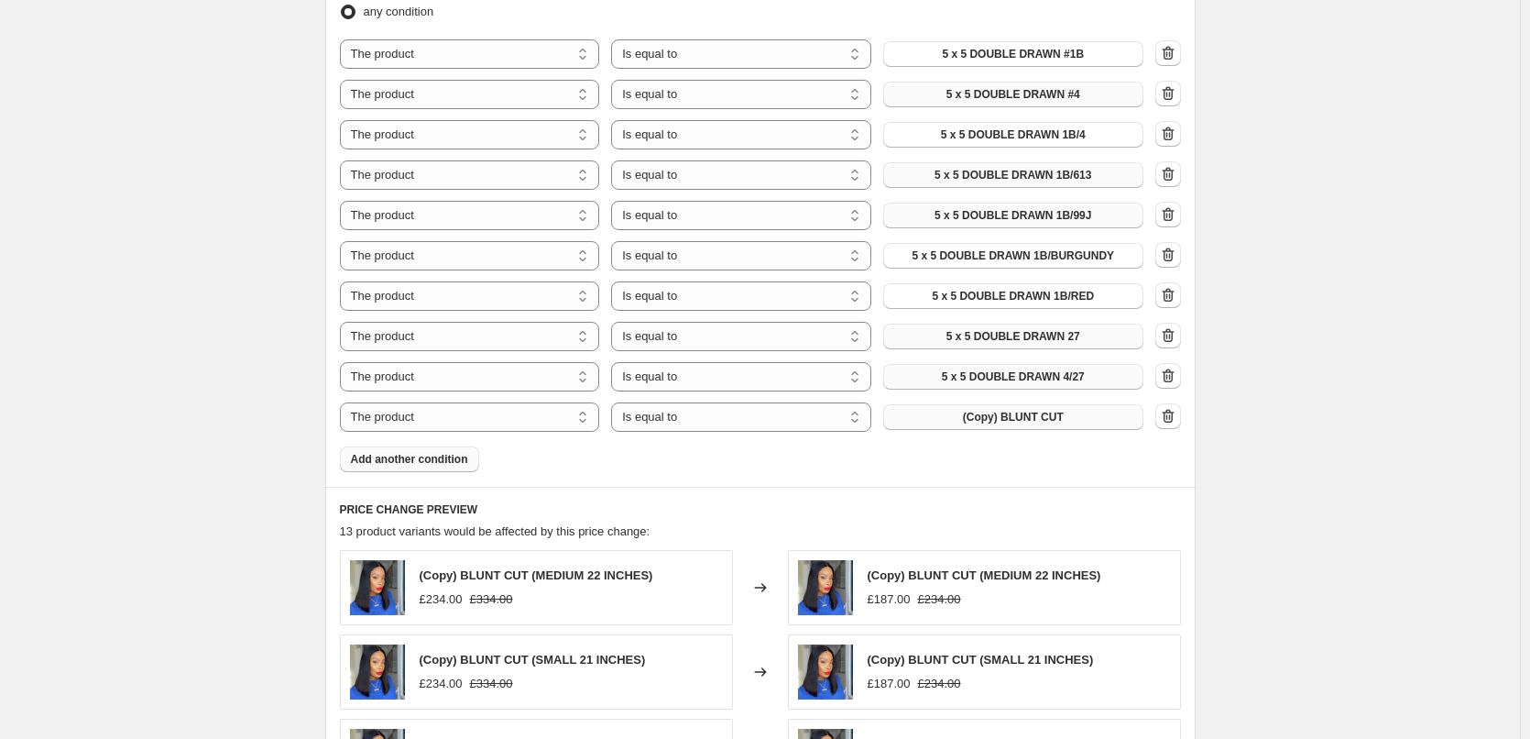
click at [1058, 420] on span "(Copy) BLUNT CUT" at bounding box center [1013, 417] width 101 height 15
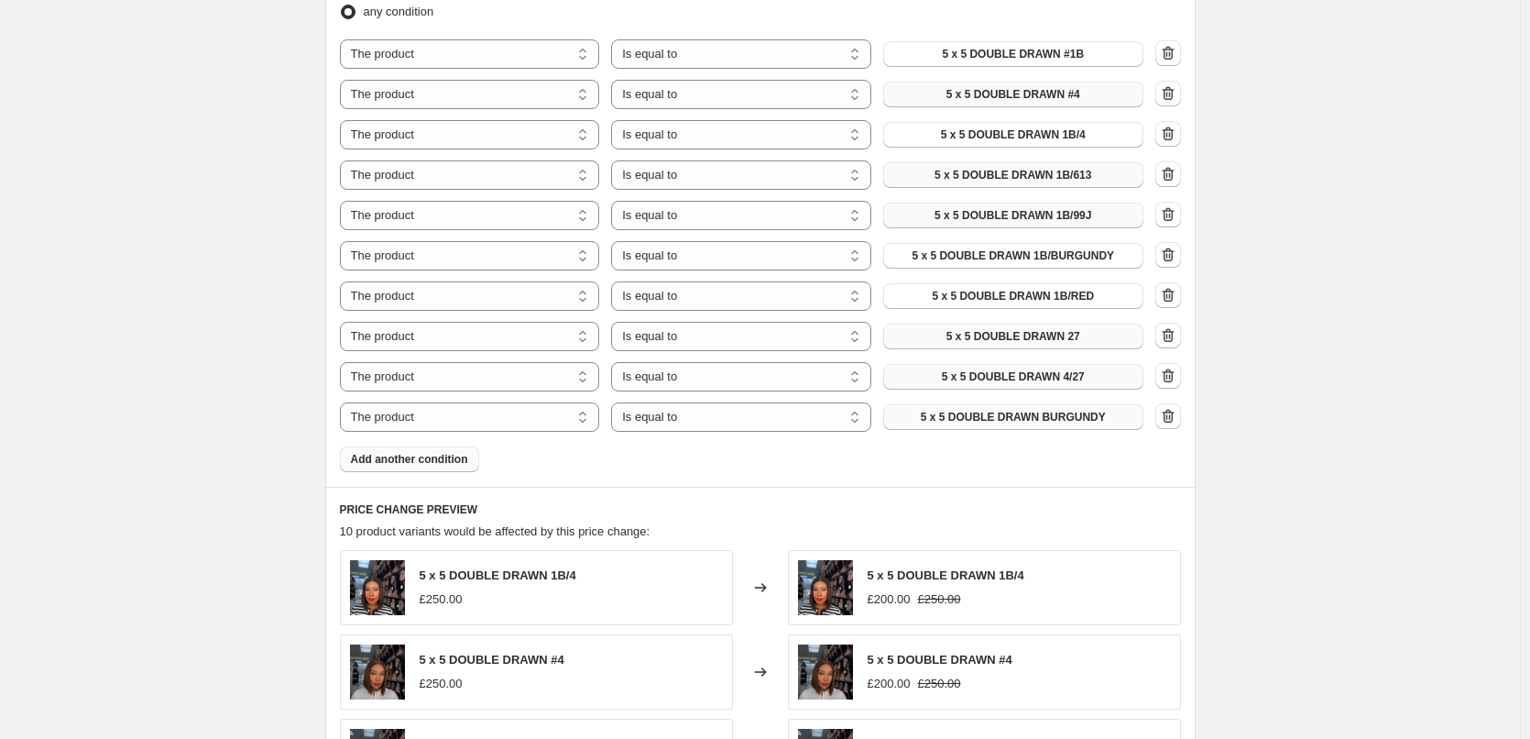
click at [398, 457] on span "Add another condition" at bounding box center [409, 459] width 117 height 15
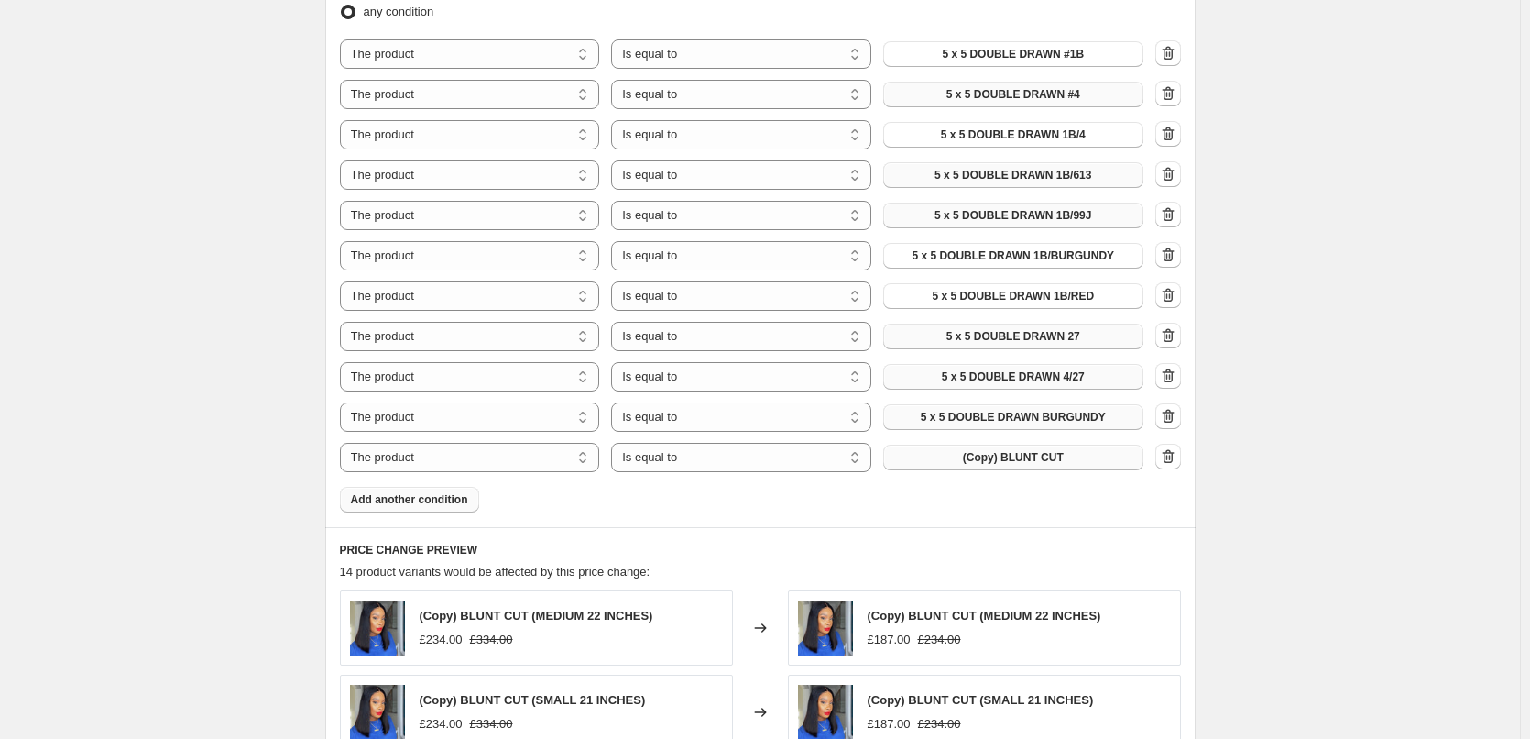
click at [1080, 458] on button "(Copy) BLUNT CUT" at bounding box center [1013, 457] width 260 height 26
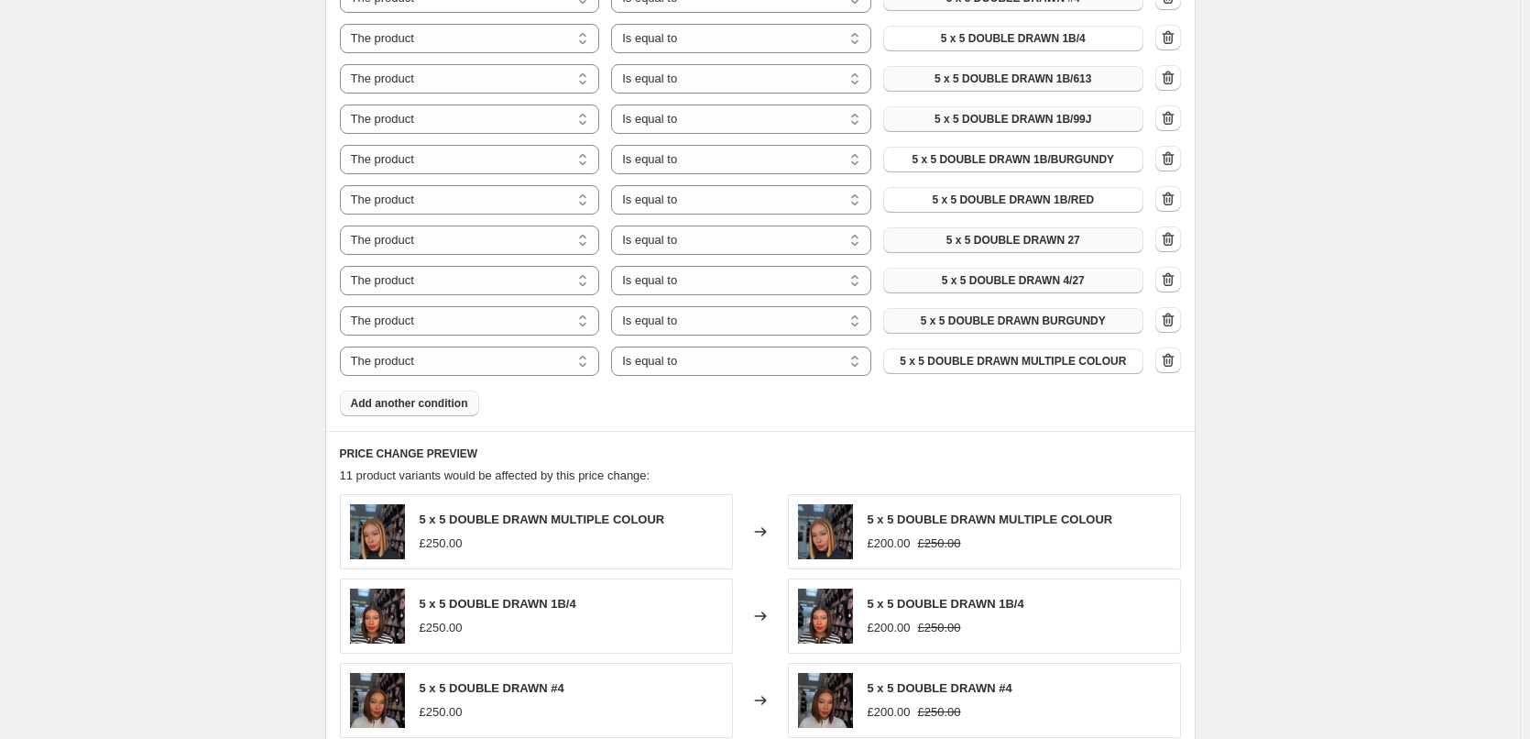
scroll to position [1649, 0]
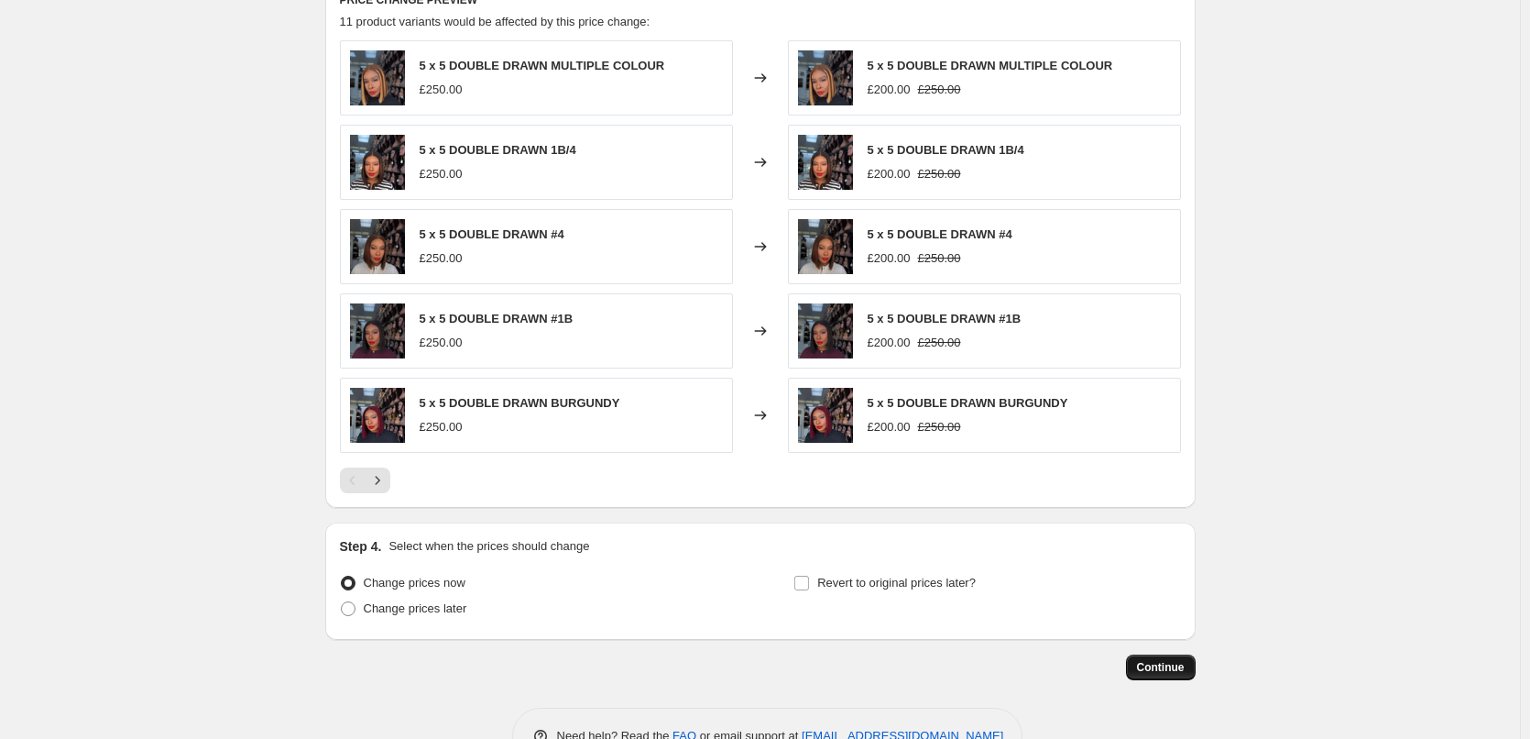
click at [1156, 671] on span "Continue" at bounding box center [1161, 667] width 48 height 15
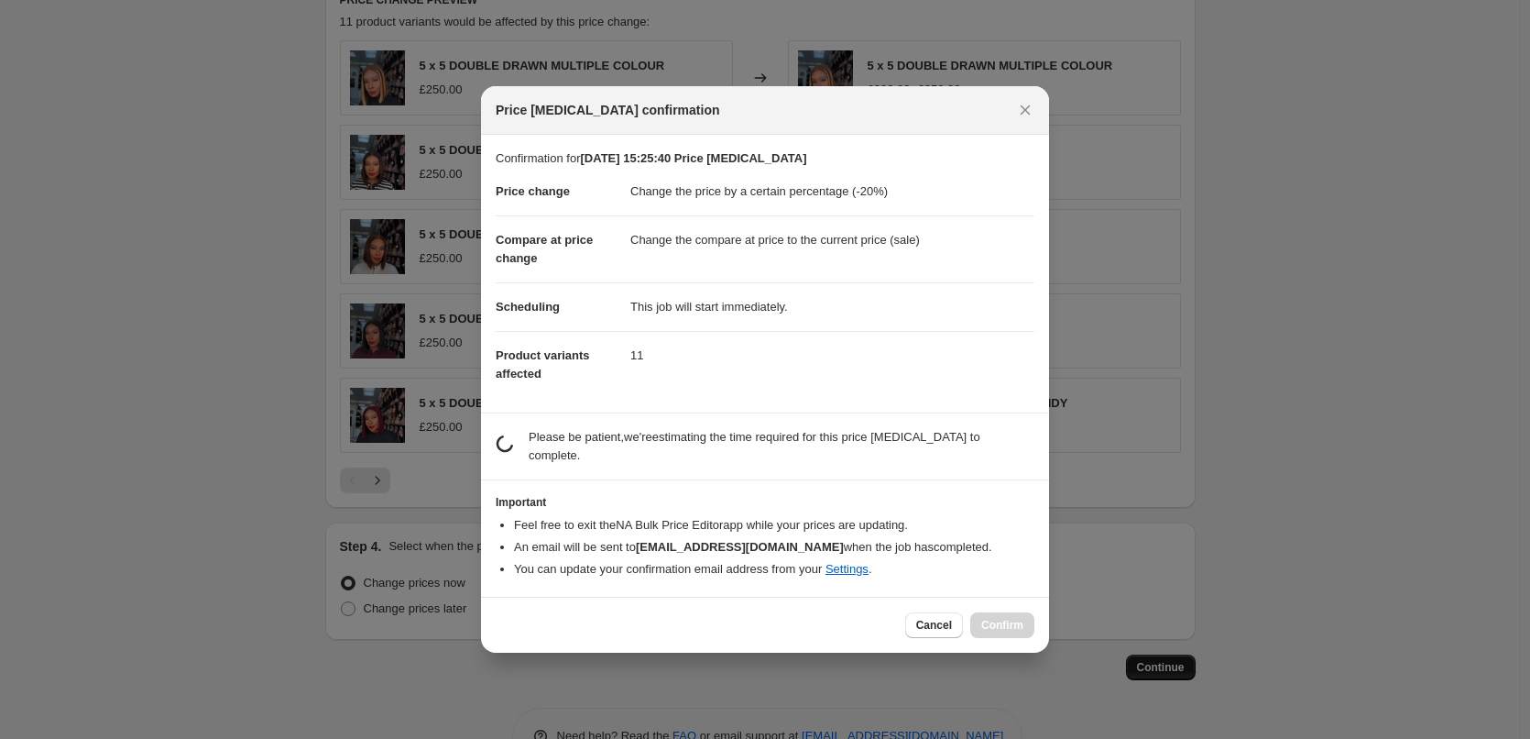
scroll to position [0, 0]
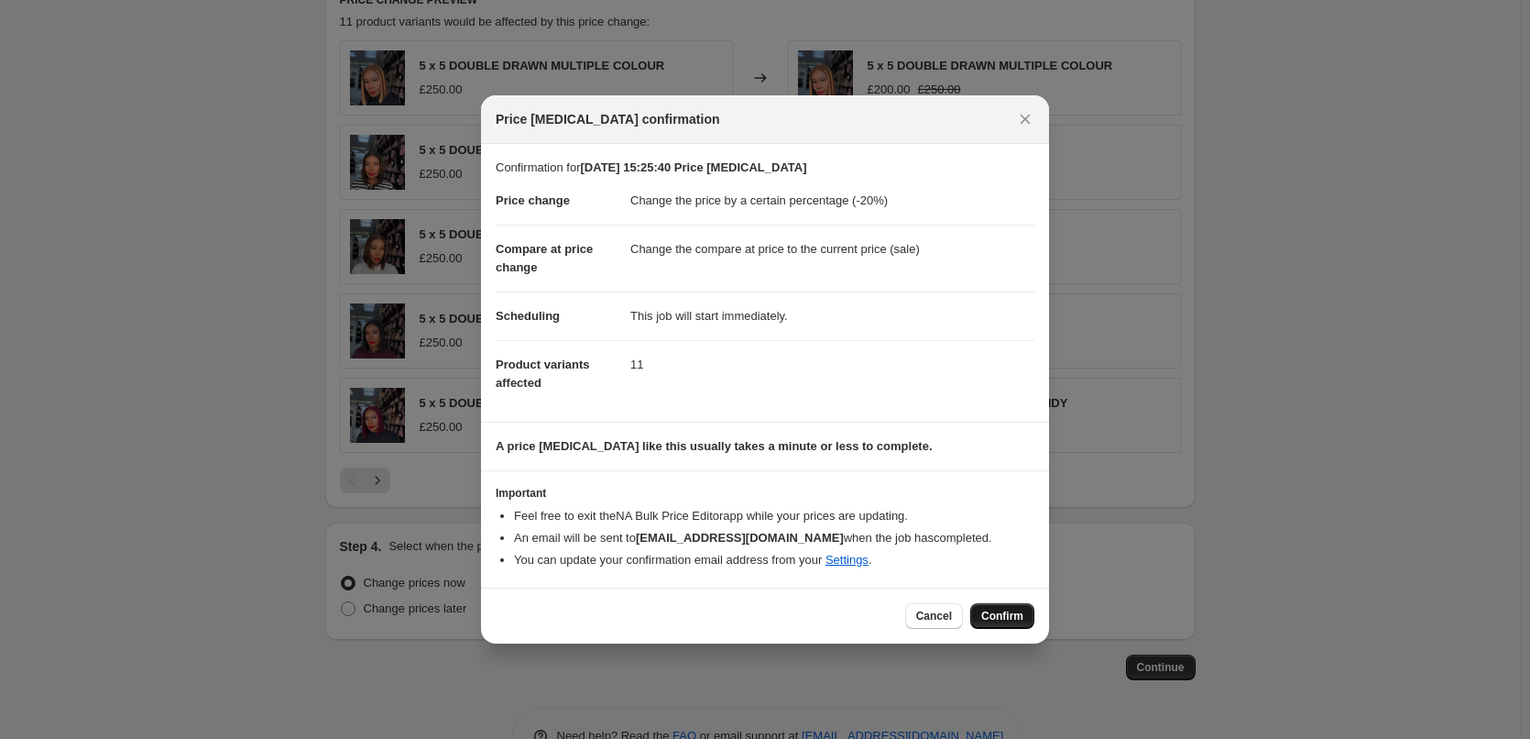
click at [1022, 620] on span "Confirm" at bounding box center [1002, 615] width 42 height 15
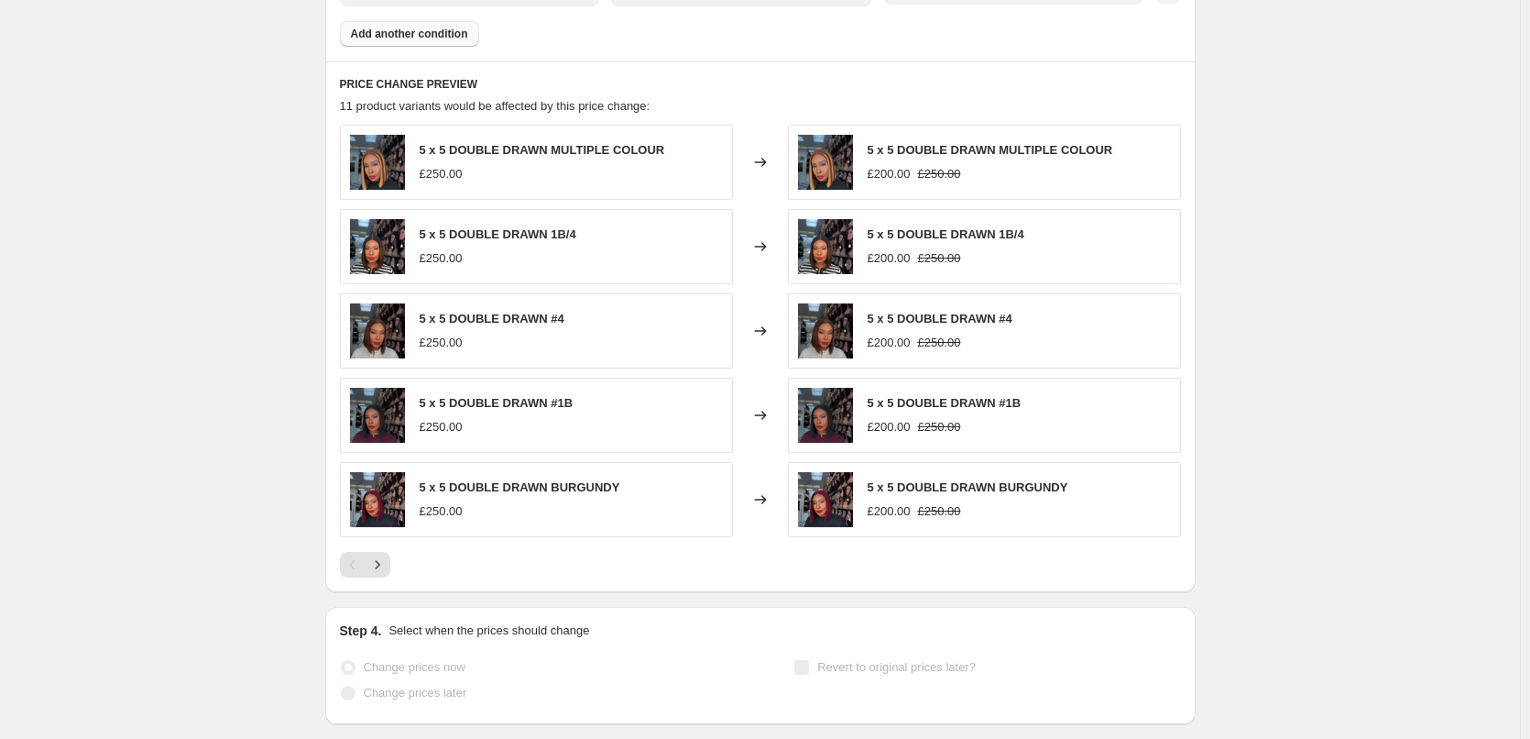
scroll to position [1697, 0]
select select "percentage"
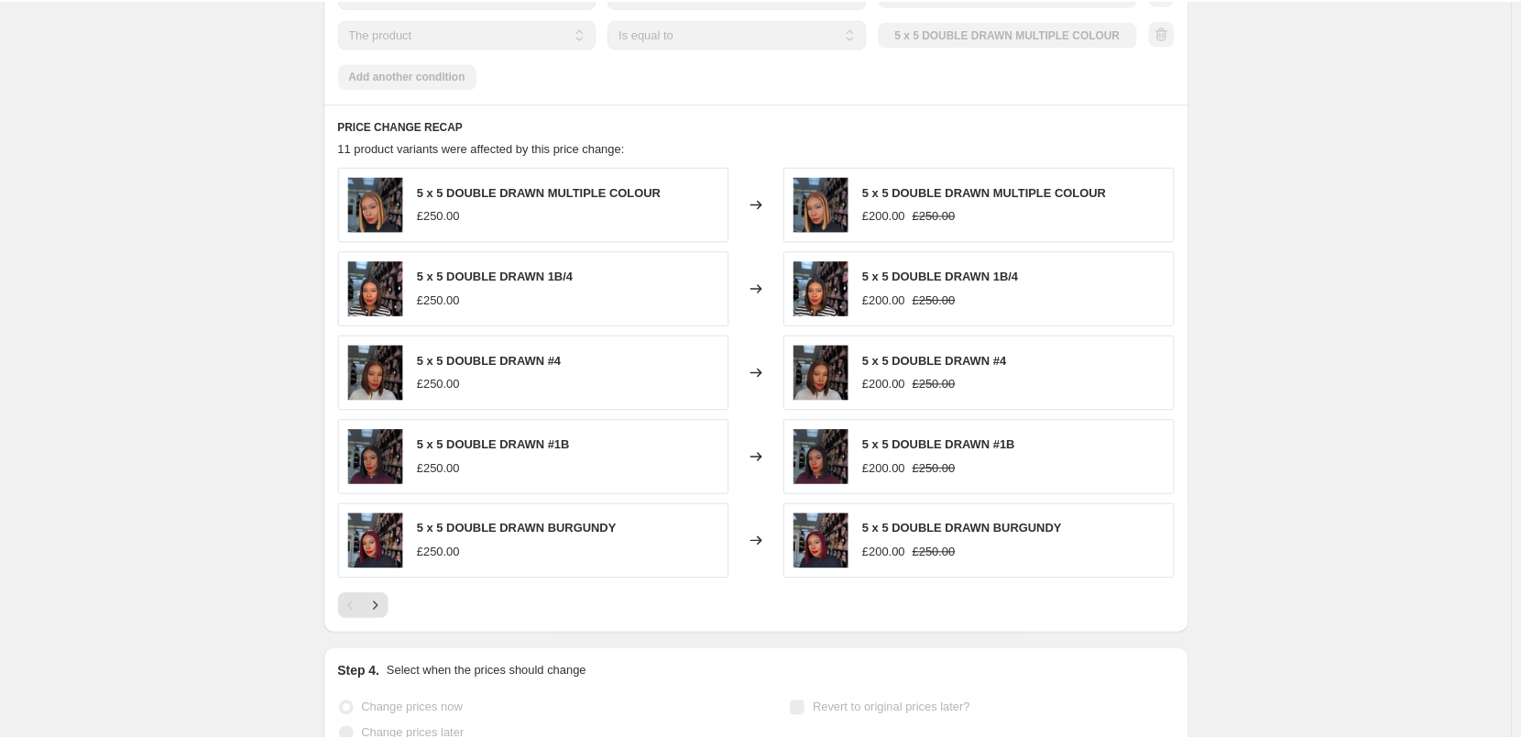
scroll to position [0, 0]
